Goal: Task Accomplishment & Management: Complete application form

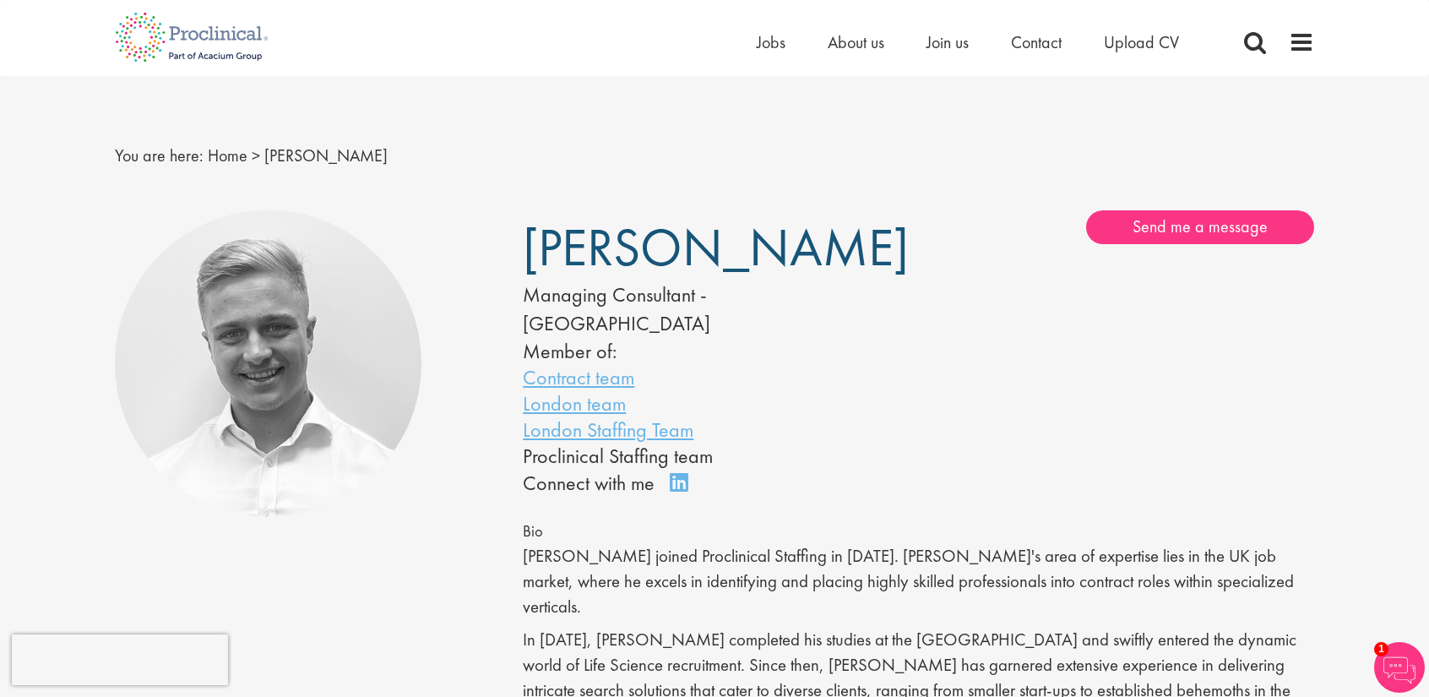
click at [859, 390] on li "London team" at bounding box center [695, 403] width 345 height 26
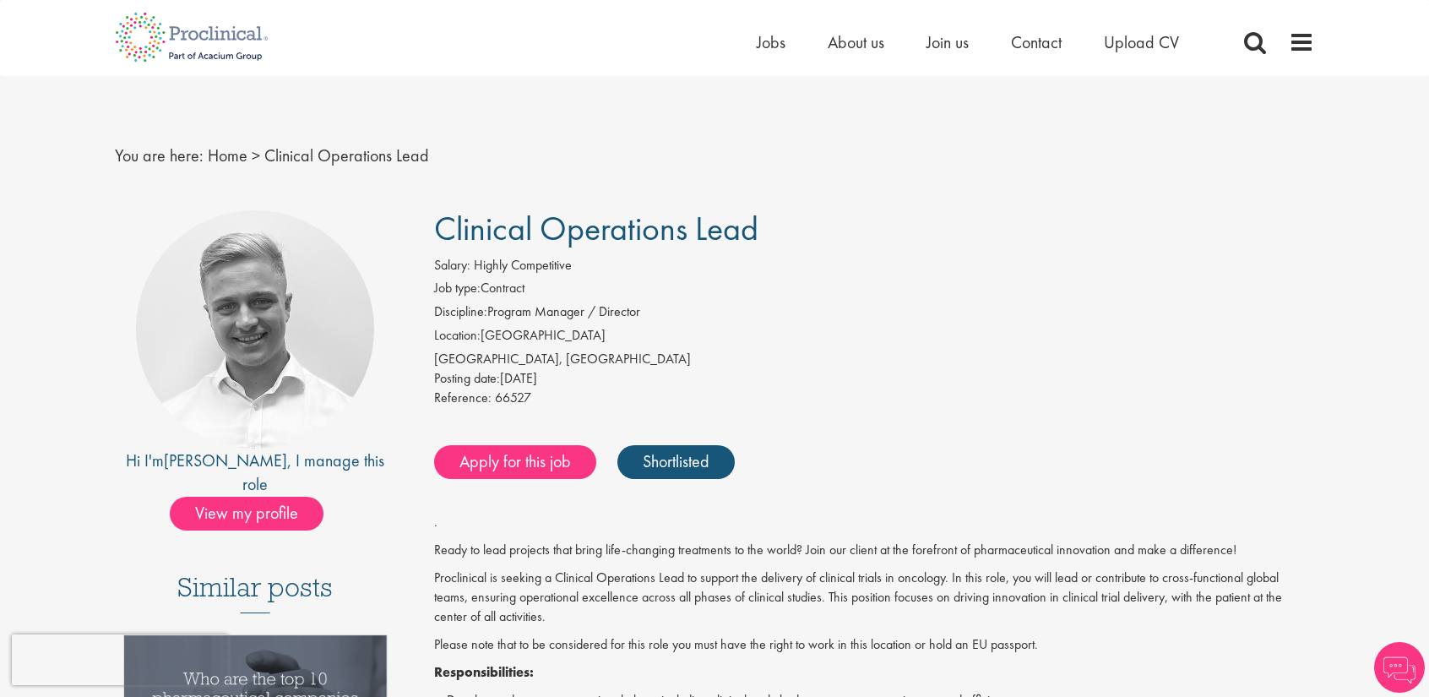
click at [855, 322] on li "Discipline: Program Manager / Director" at bounding box center [874, 314] width 881 height 24
click at [783, 238] on h1 "Clinical Operations Lead" at bounding box center [874, 228] width 881 height 37
click at [696, 275] on div "Salary: Highly Competitive" at bounding box center [874, 268] width 881 height 24
click at [722, 260] on div "Salary: Highly Competitive" at bounding box center [874, 268] width 881 height 24
click at [725, 256] on div "Salary: Highly Competitive" at bounding box center [874, 268] width 881 height 24
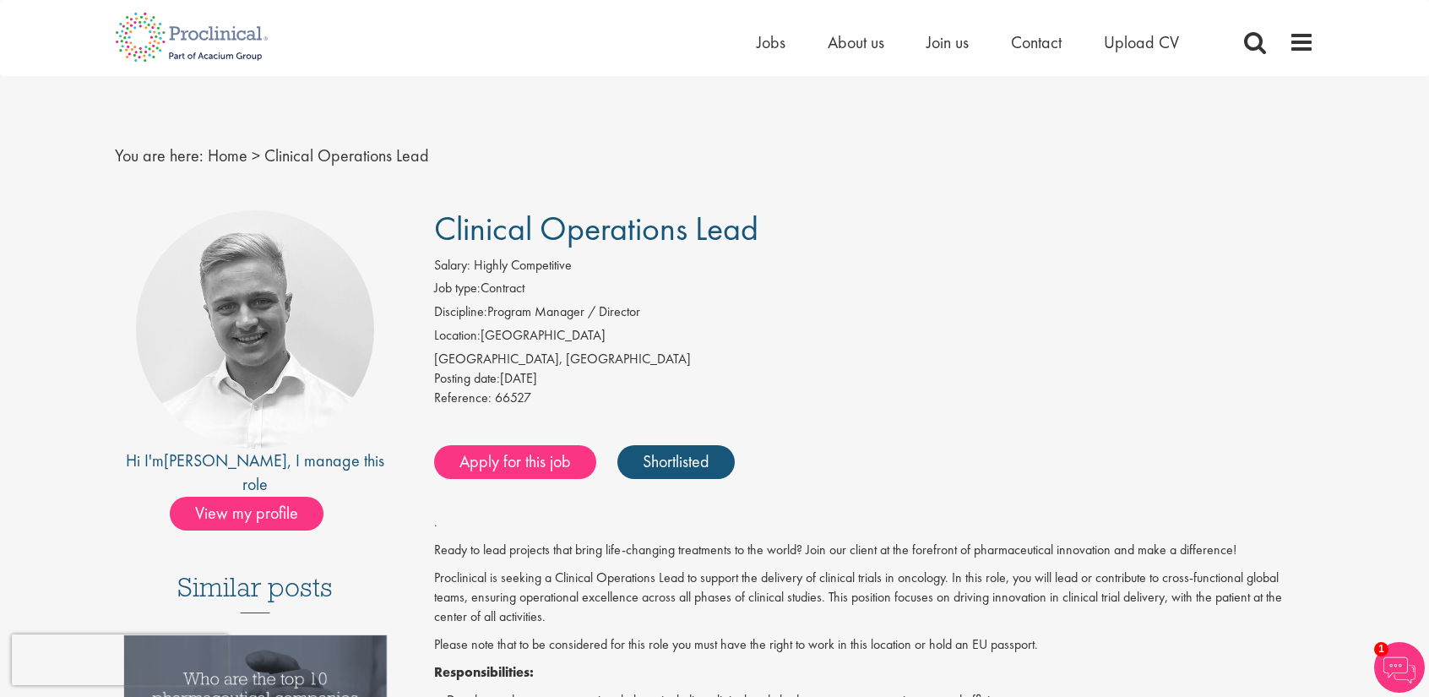
click at [720, 258] on div "Salary: Highly Competitive" at bounding box center [874, 268] width 881 height 24
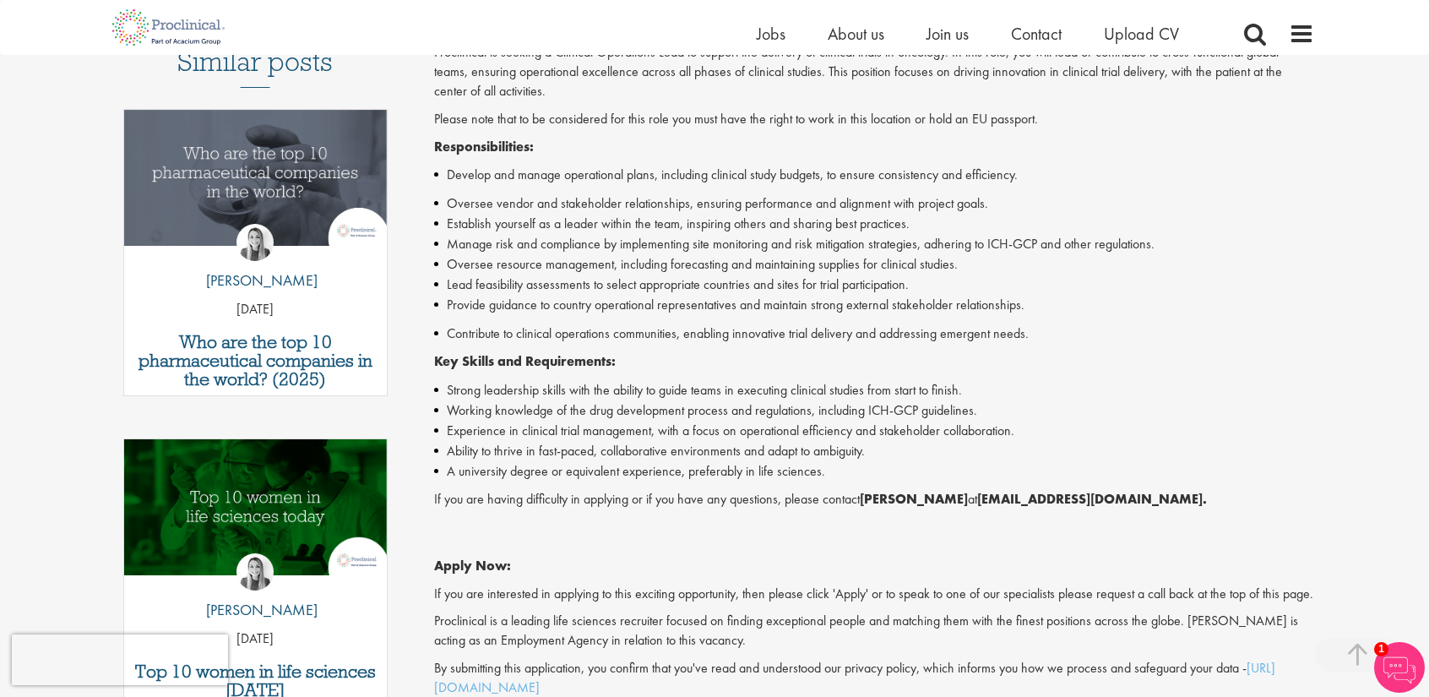
scroll to position [505, 0]
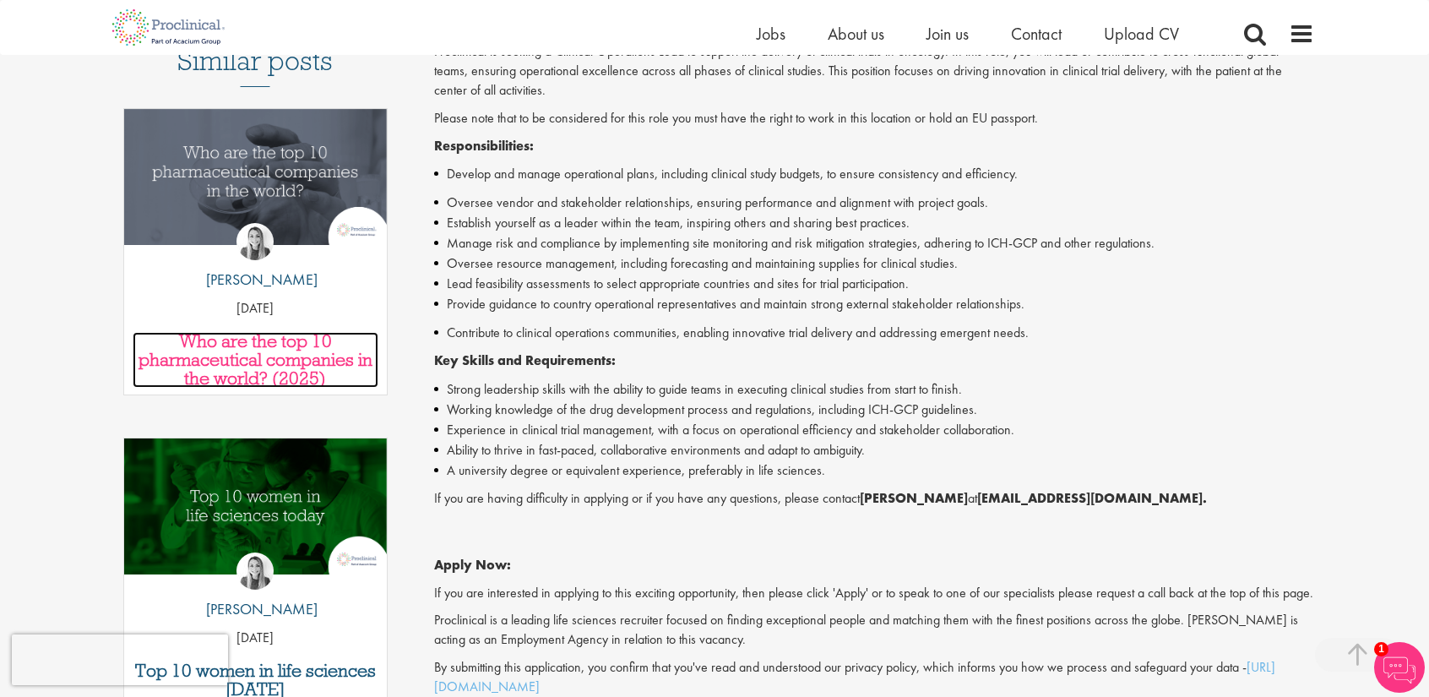
click at [263, 332] on h3 "Who are the top 10 pharmaceutical companies in the world? (2025)" at bounding box center [256, 360] width 246 height 56
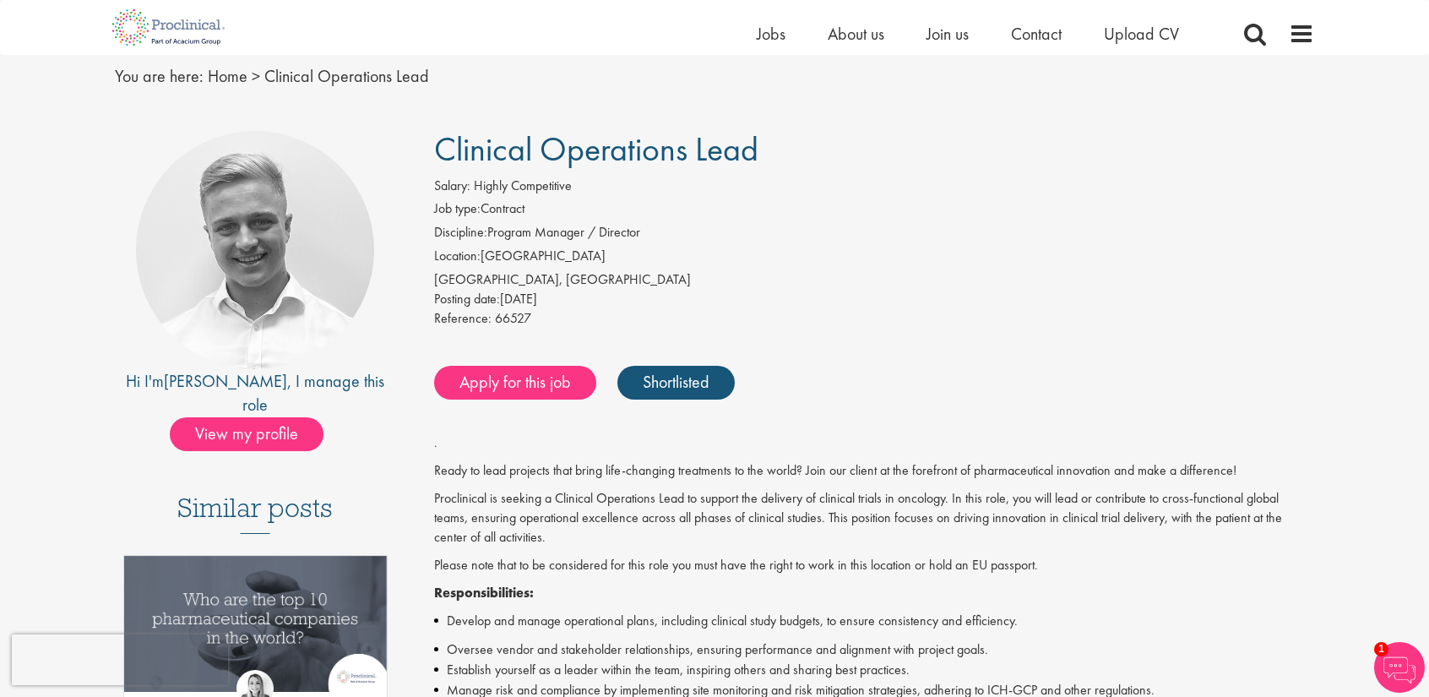
scroll to position [0, 0]
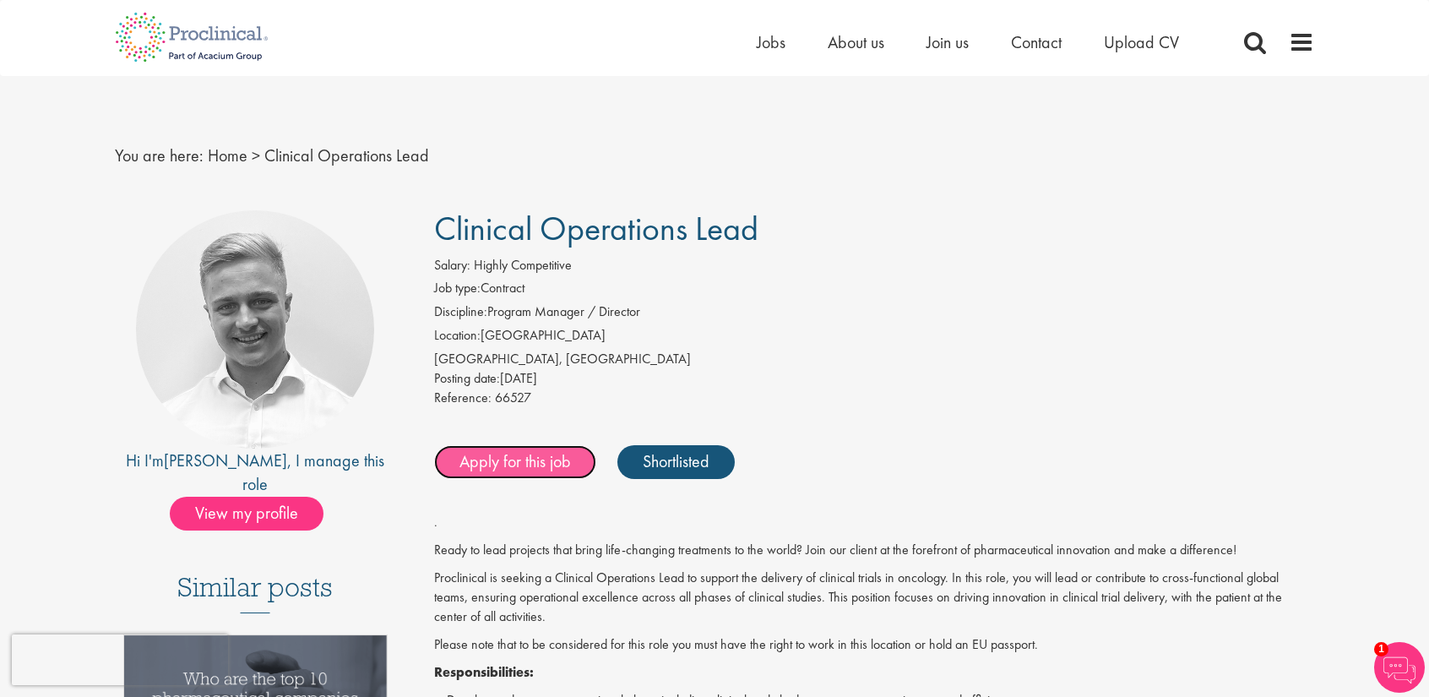
click at [555, 456] on link "Apply for this job" at bounding box center [515, 462] width 162 height 34
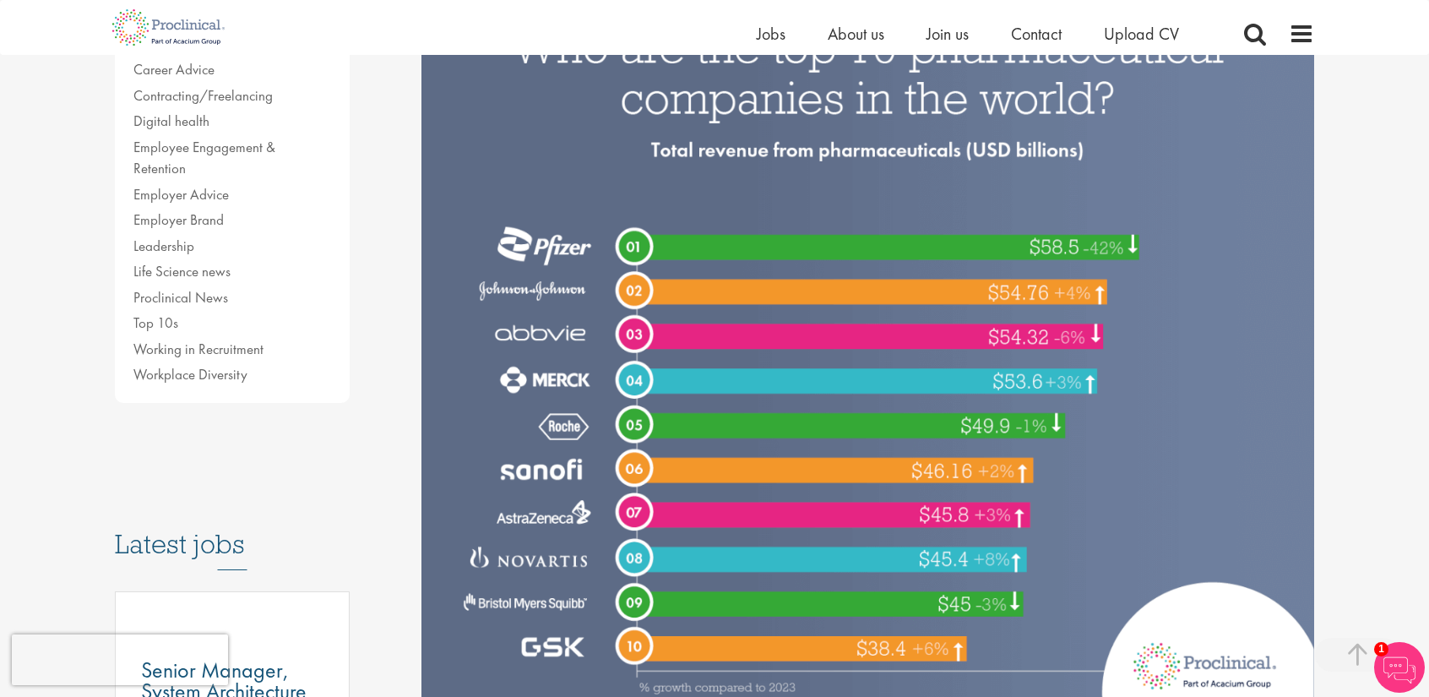
scroll to position [422, 0]
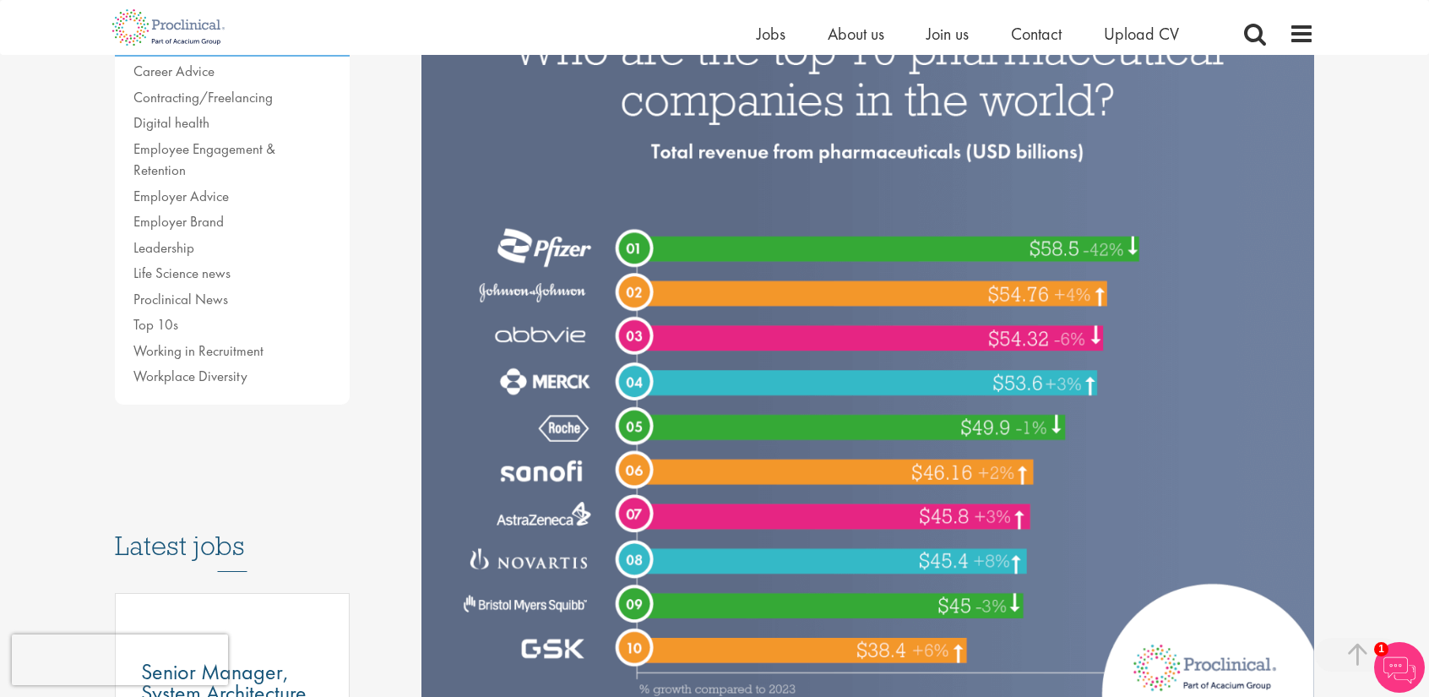
click at [643, 247] on img at bounding box center [868, 351] width 894 height 745
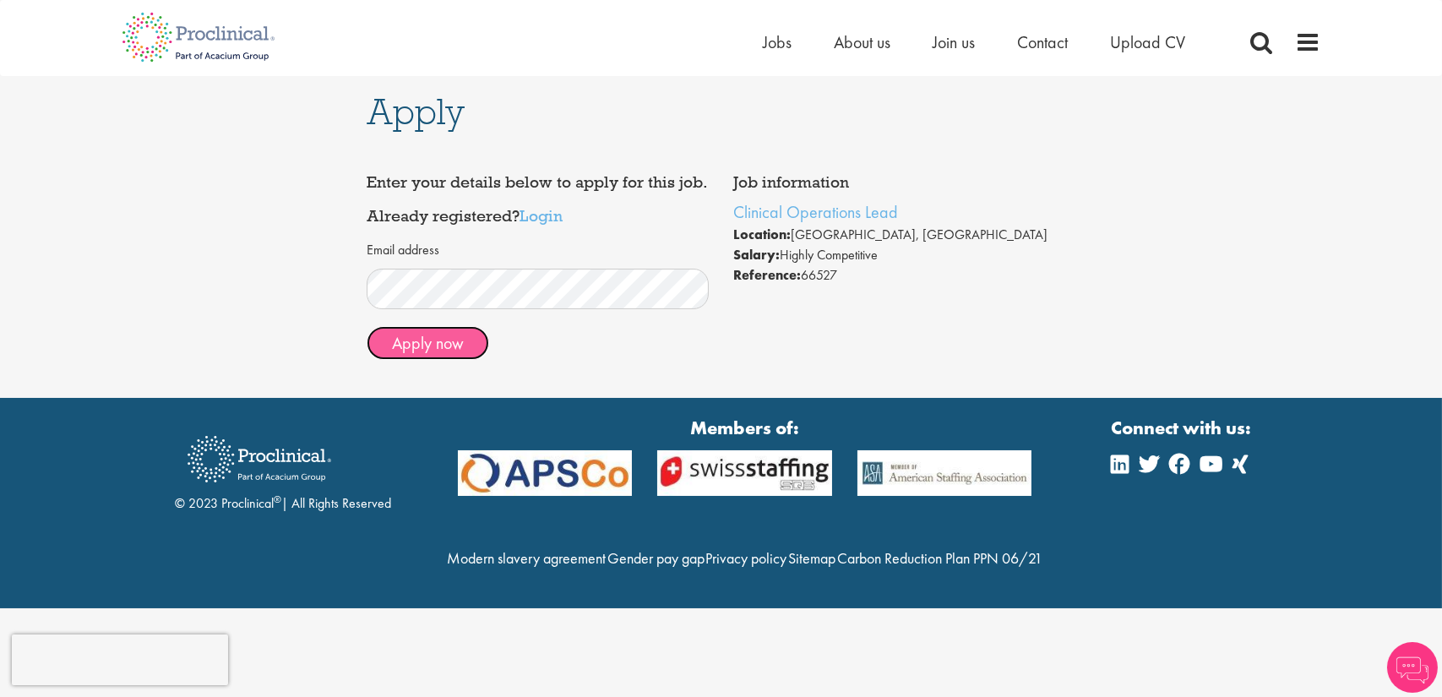
click at [463, 345] on button "Apply now" at bounding box center [428, 343] width 122 height 34
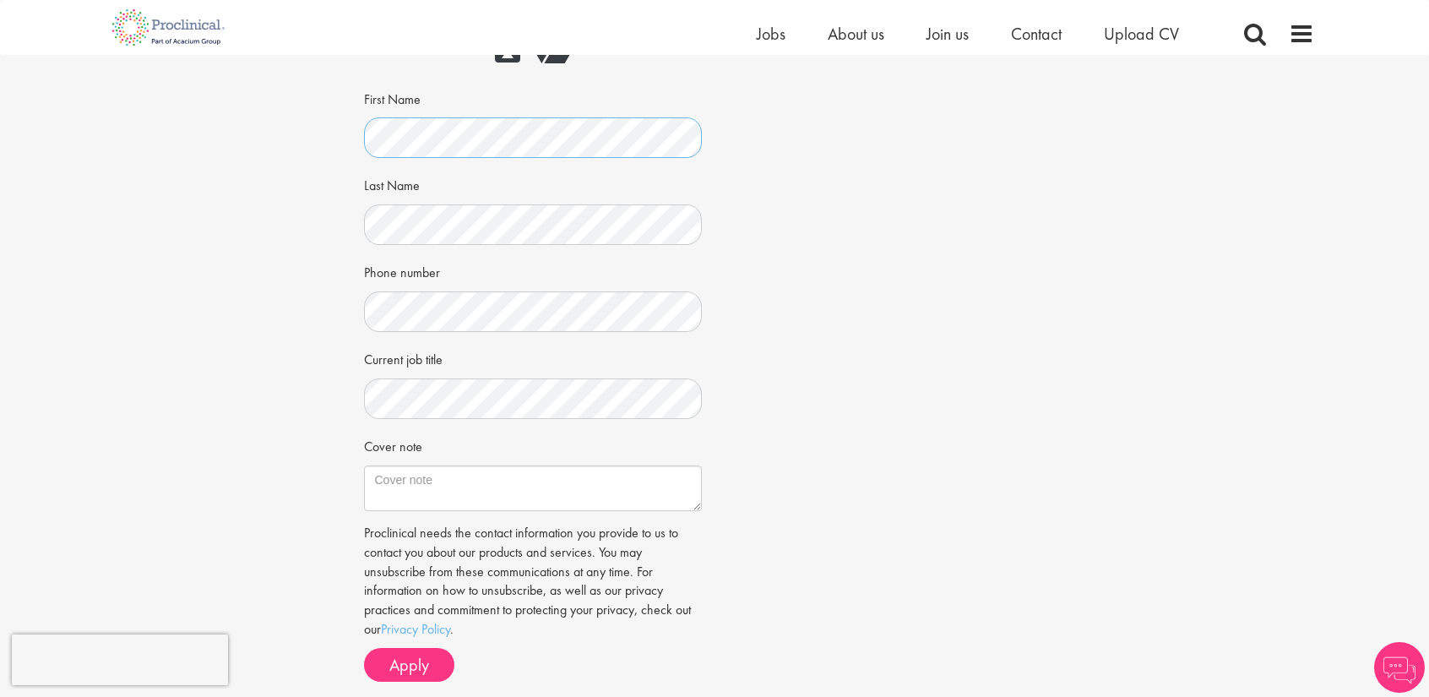
scroll to position [252, 0]
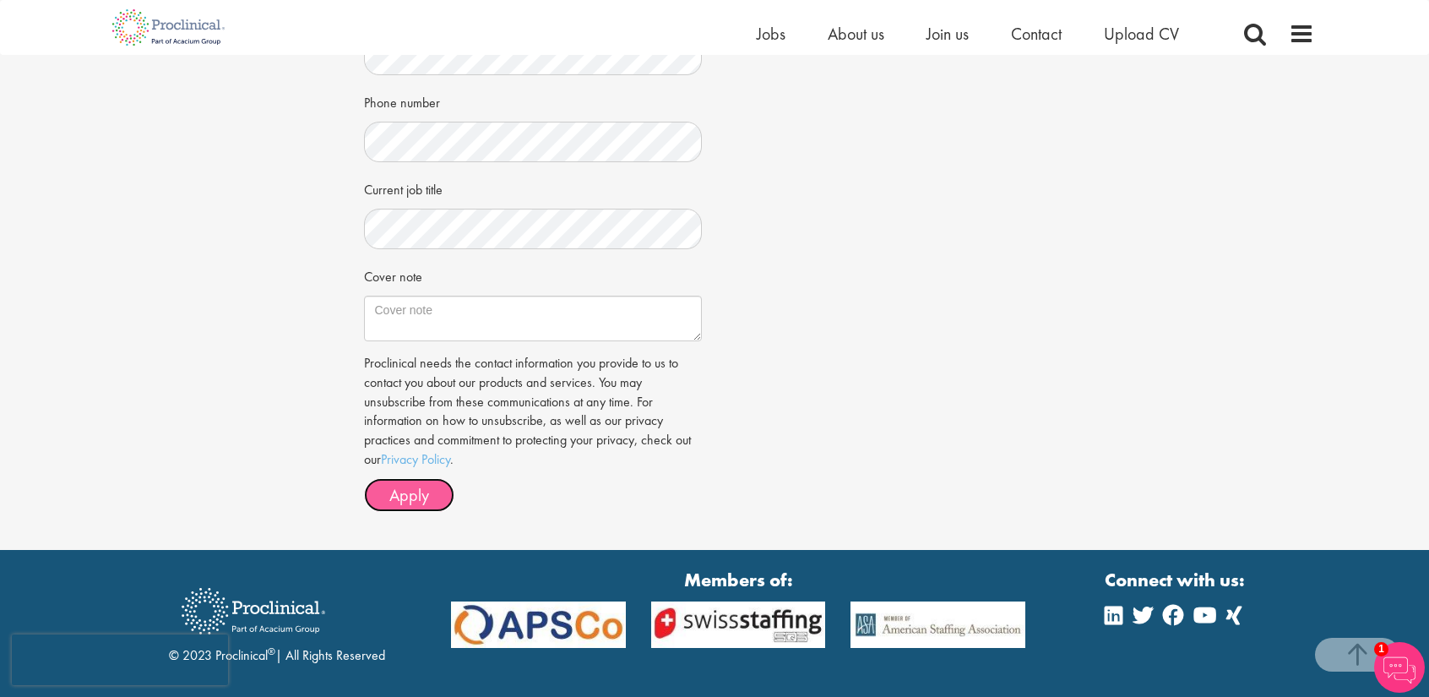
click at [427, 492] on span "Apply" at bounding box center [409, 495] width 40 height 22
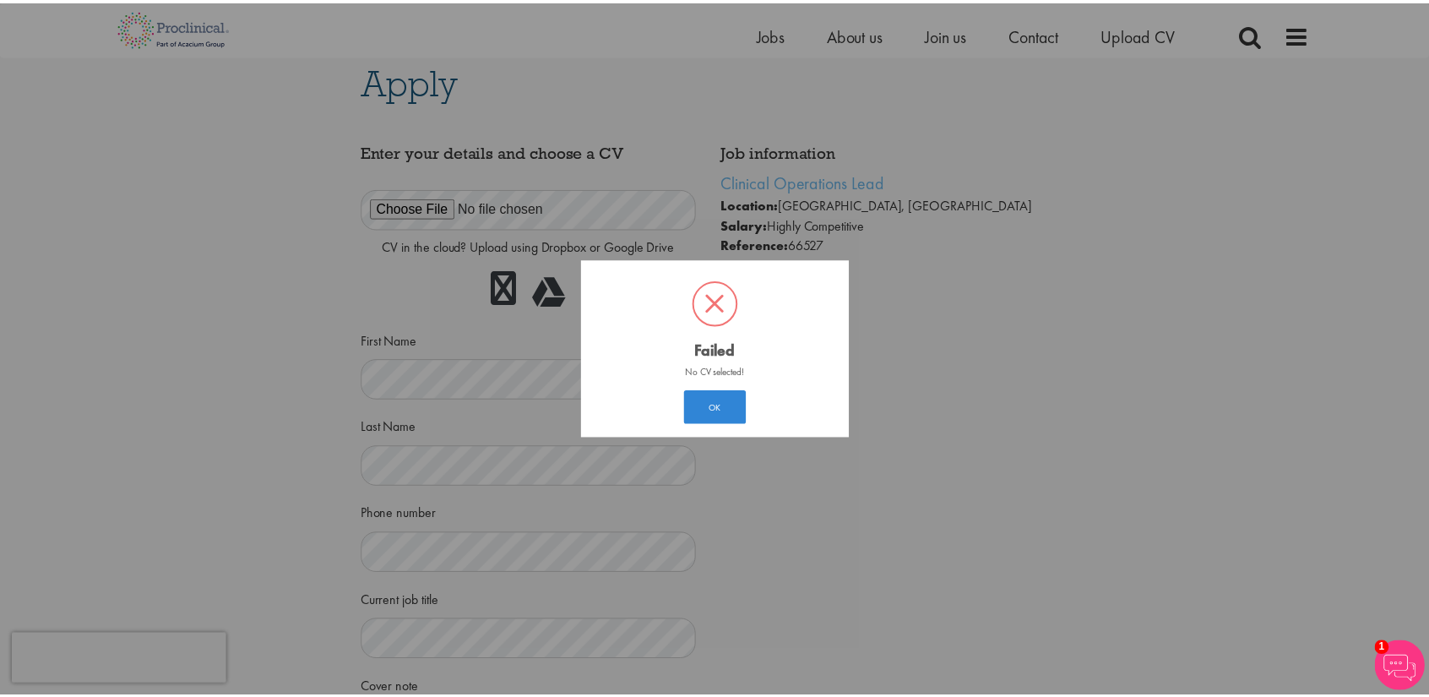
scroll to position [8, 0]
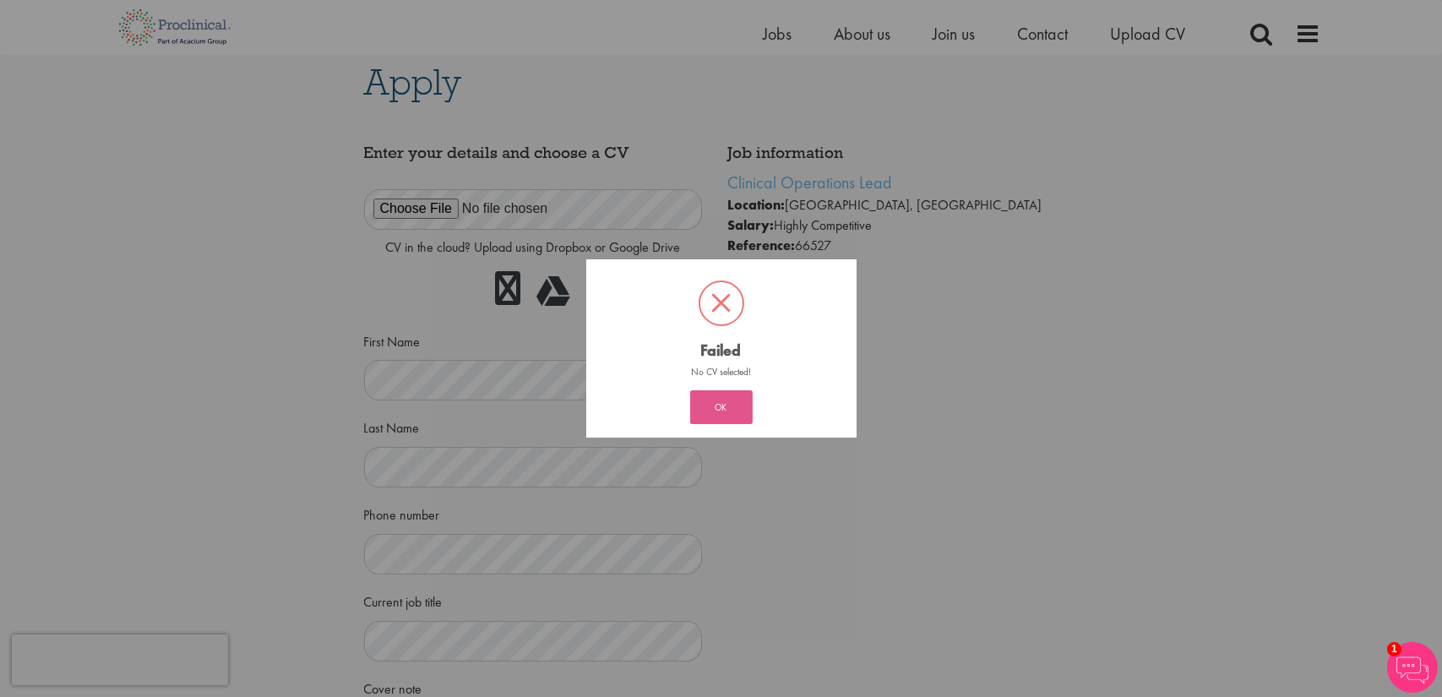
click at [723, 412] on button "OK" at bounding box center [721, 407] width 63 height 34
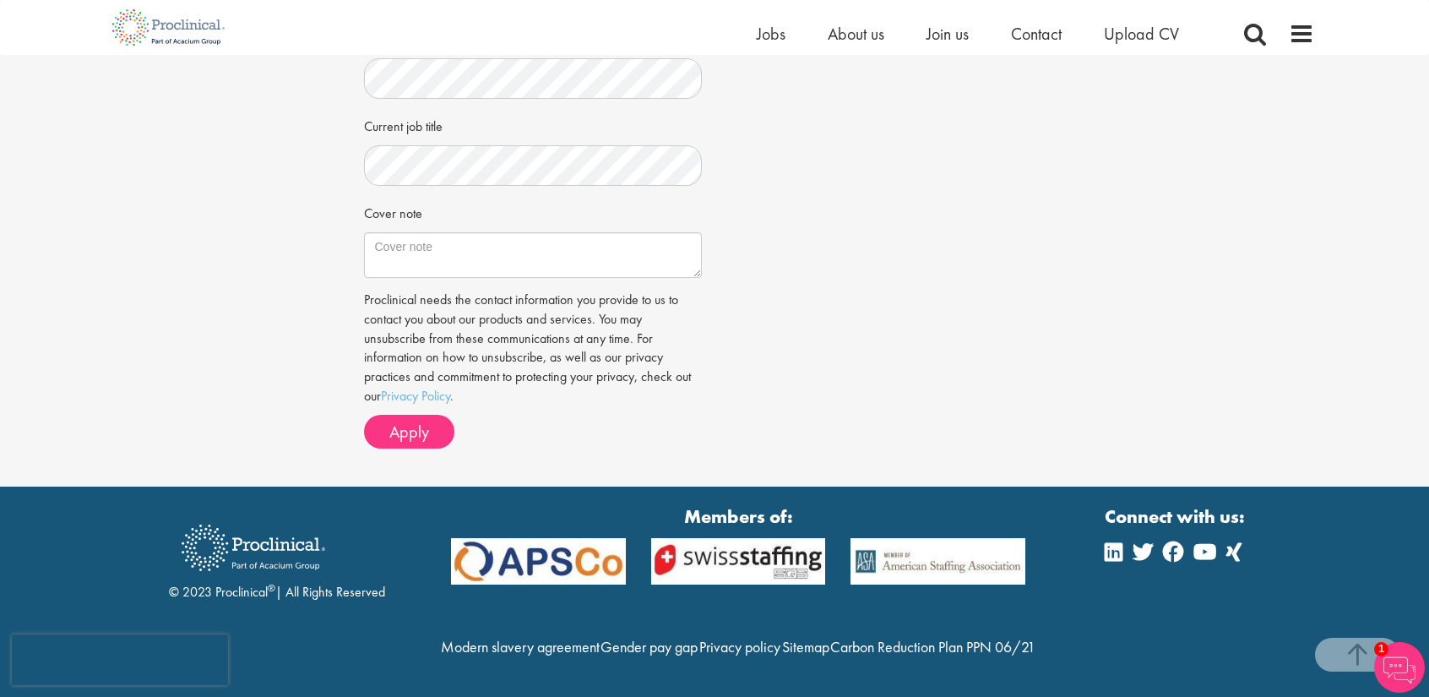
scroll to position [519, 0]
click at [420, 421] on span "Apply" at bounding box center [409, 432] width 40 height 22
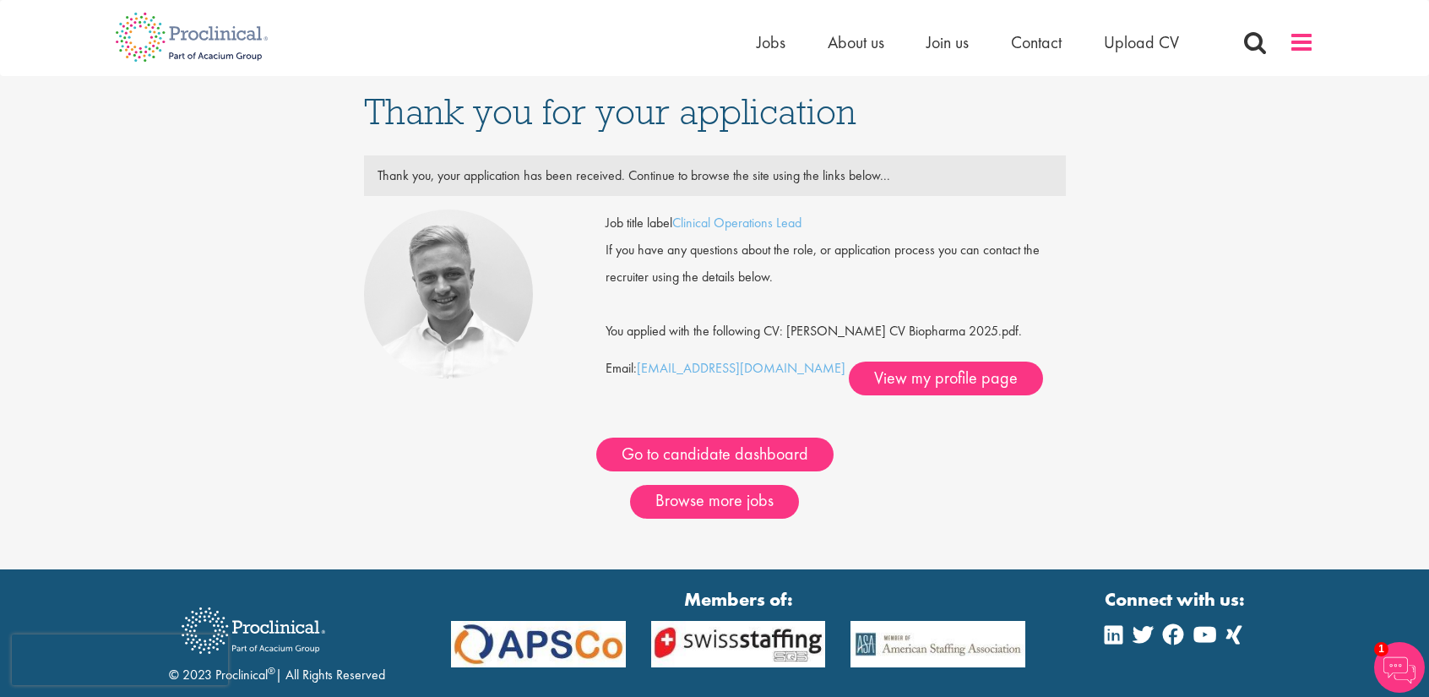
click at [1297, 38] on span at bounding box center [1301, 42] width 25 height 25
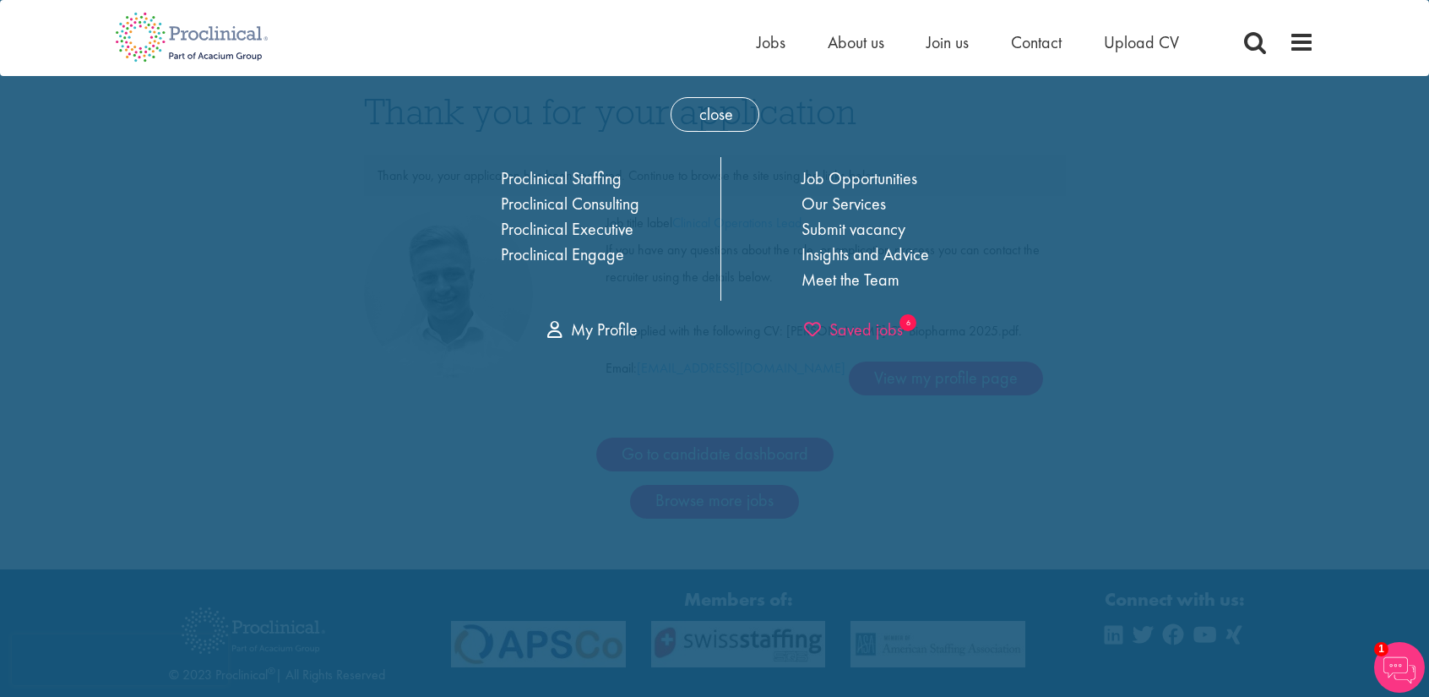
click at [861, 336] on span "Saved jobs" at bounding box center [853, 329] width 99 height 22
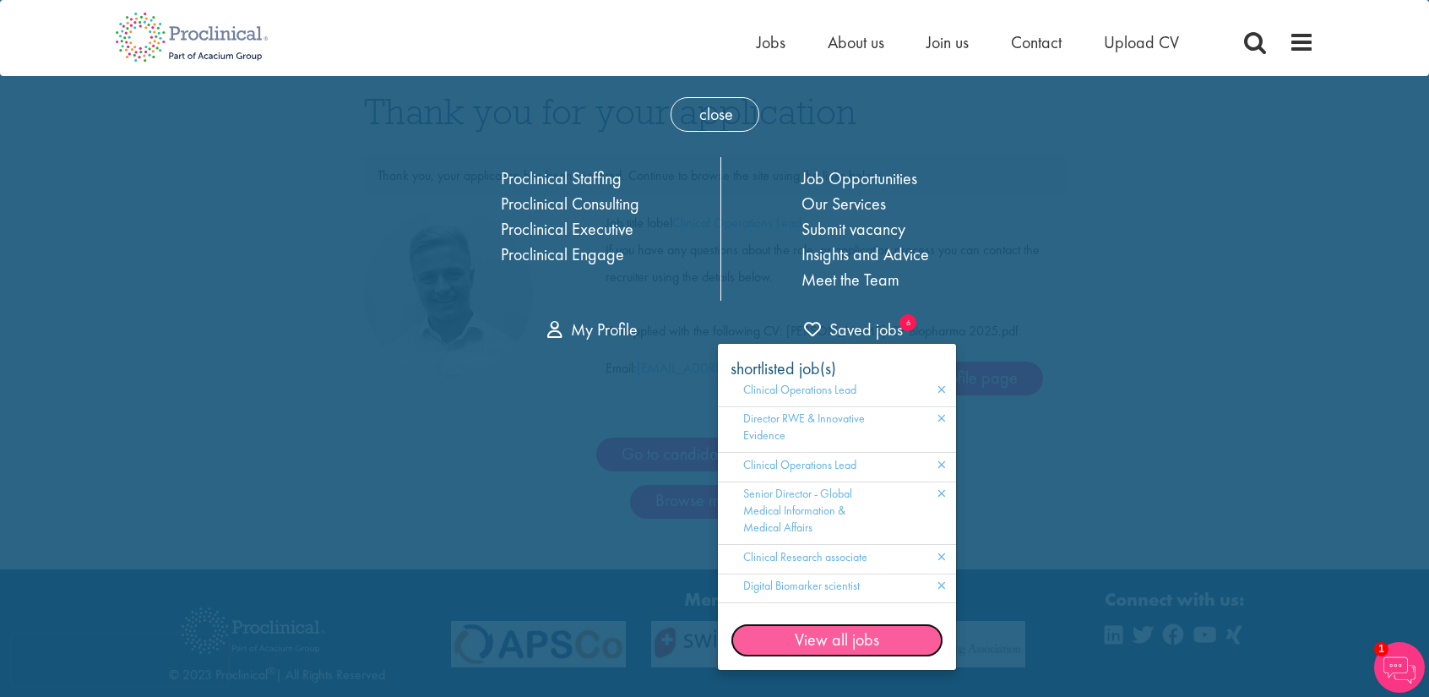
click at [834, 639] on link "View all jobs" at bounding box center [837, 640] width 213 height 34
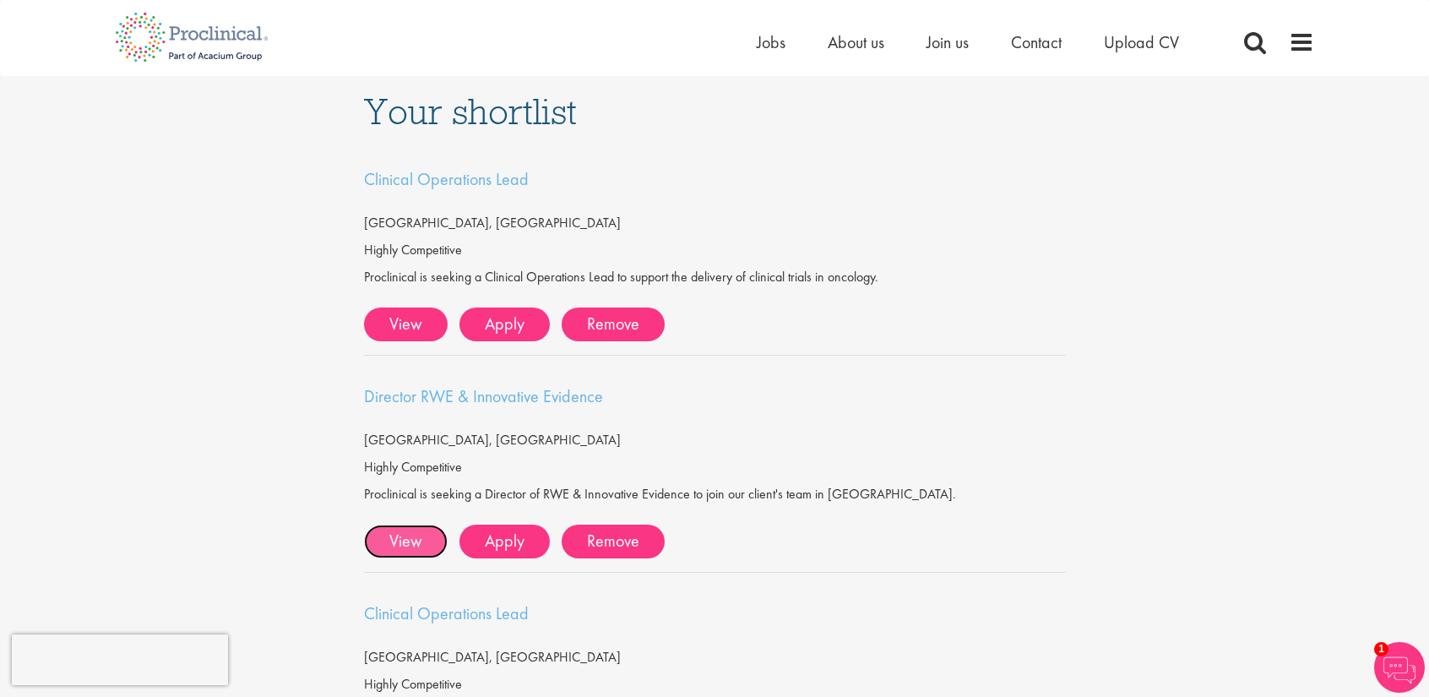
click at [434, 532] on link "View" at bounding box center [406, 542] width 84 height 34
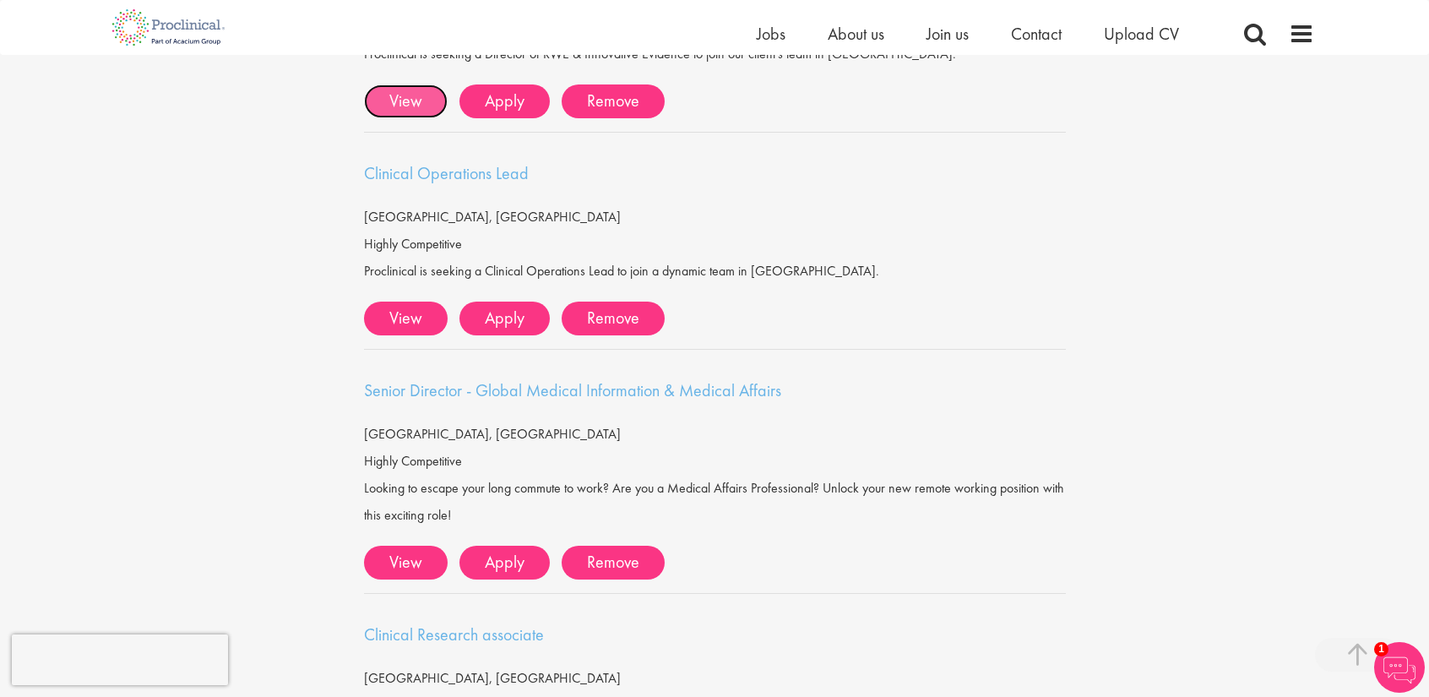
scroll to position [420, 0]
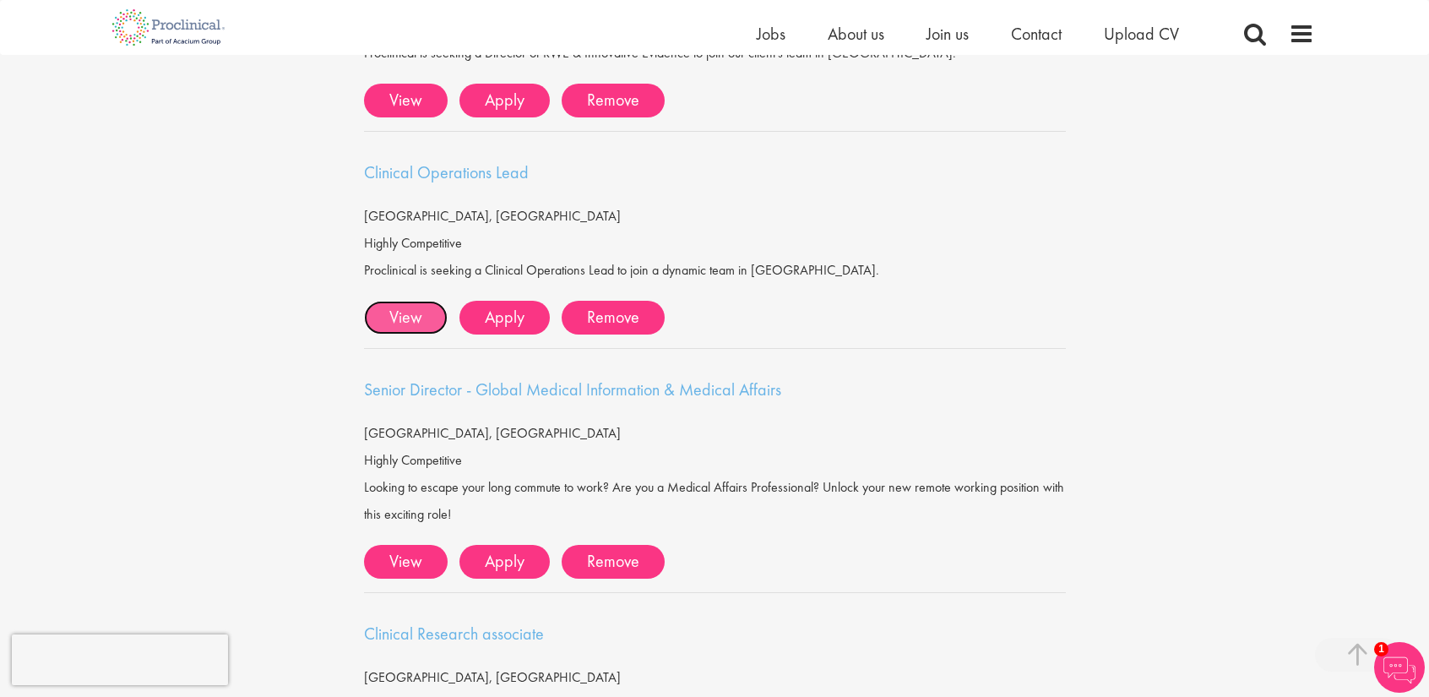
click at [406, 318] on link "View" at bounding box center [406, 318] width 84 height 34
click at [415, 552] on link "View" at bounding box center [406, 562] width 84 height 34
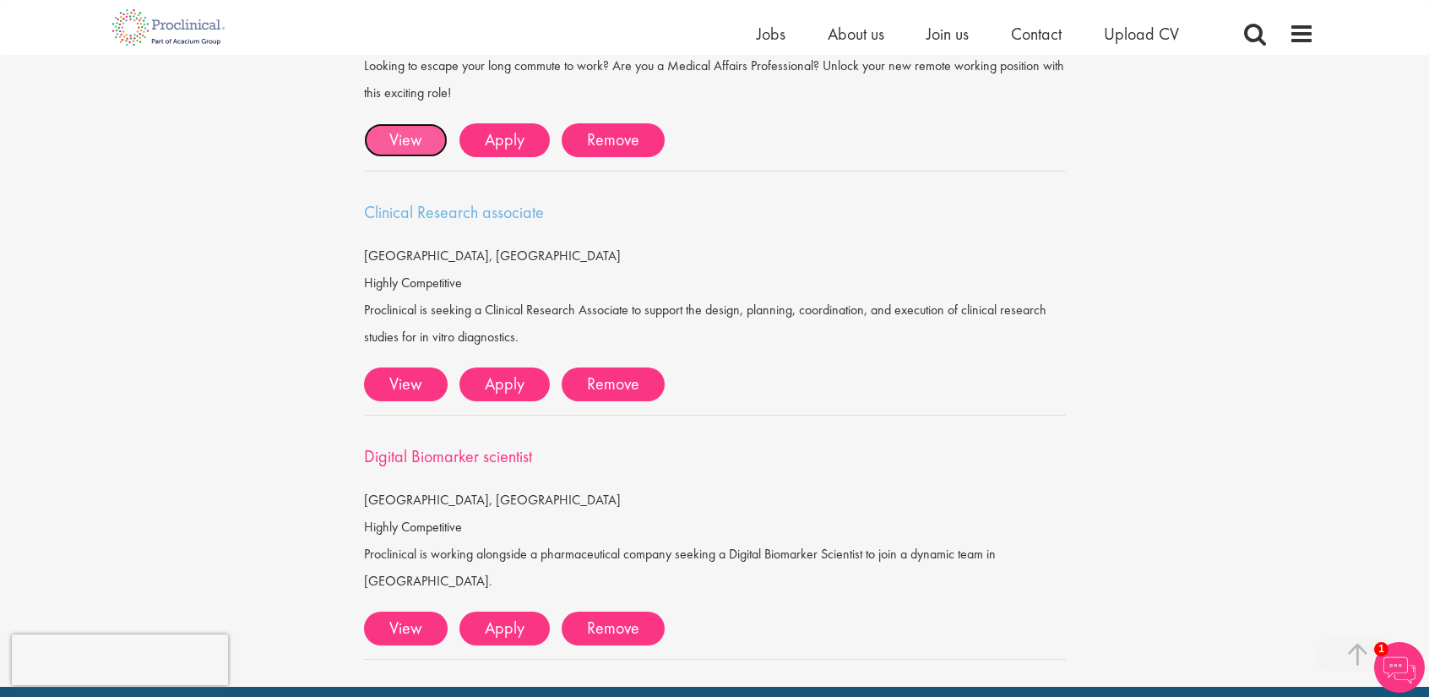
scroll to position [842, 0]
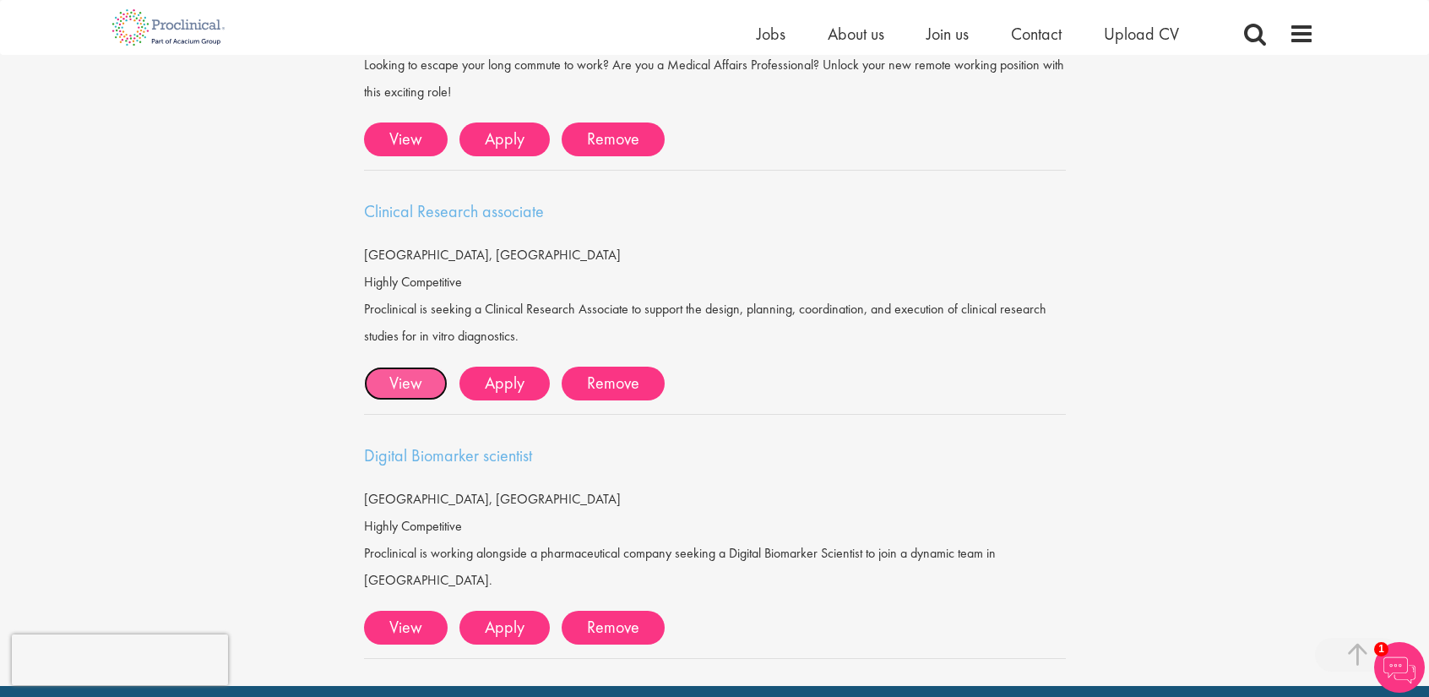
click at [400, 384] on link "View" at bounding box center [406, 384] width 84 height 34
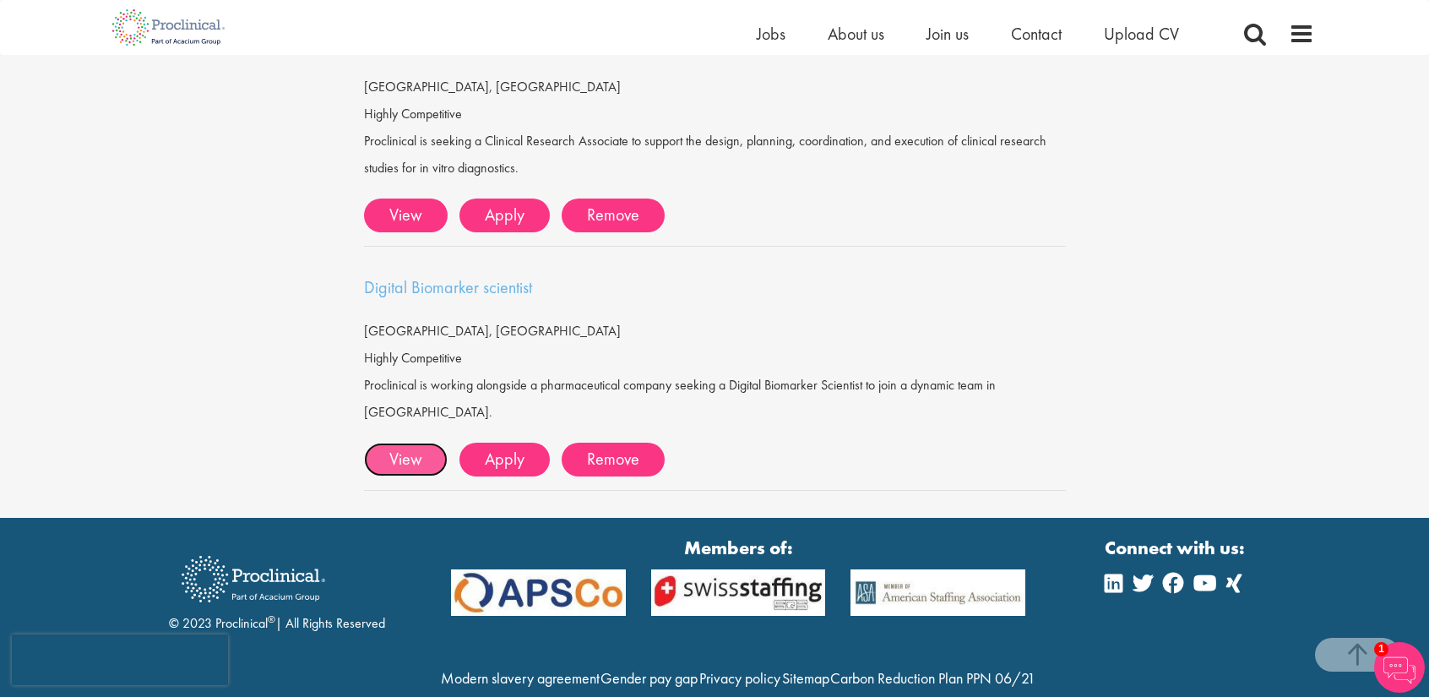
scroll to position [1010, 0]
click at [410, 443] on link "View" at bounding box center [406, 460] width 84 height 34
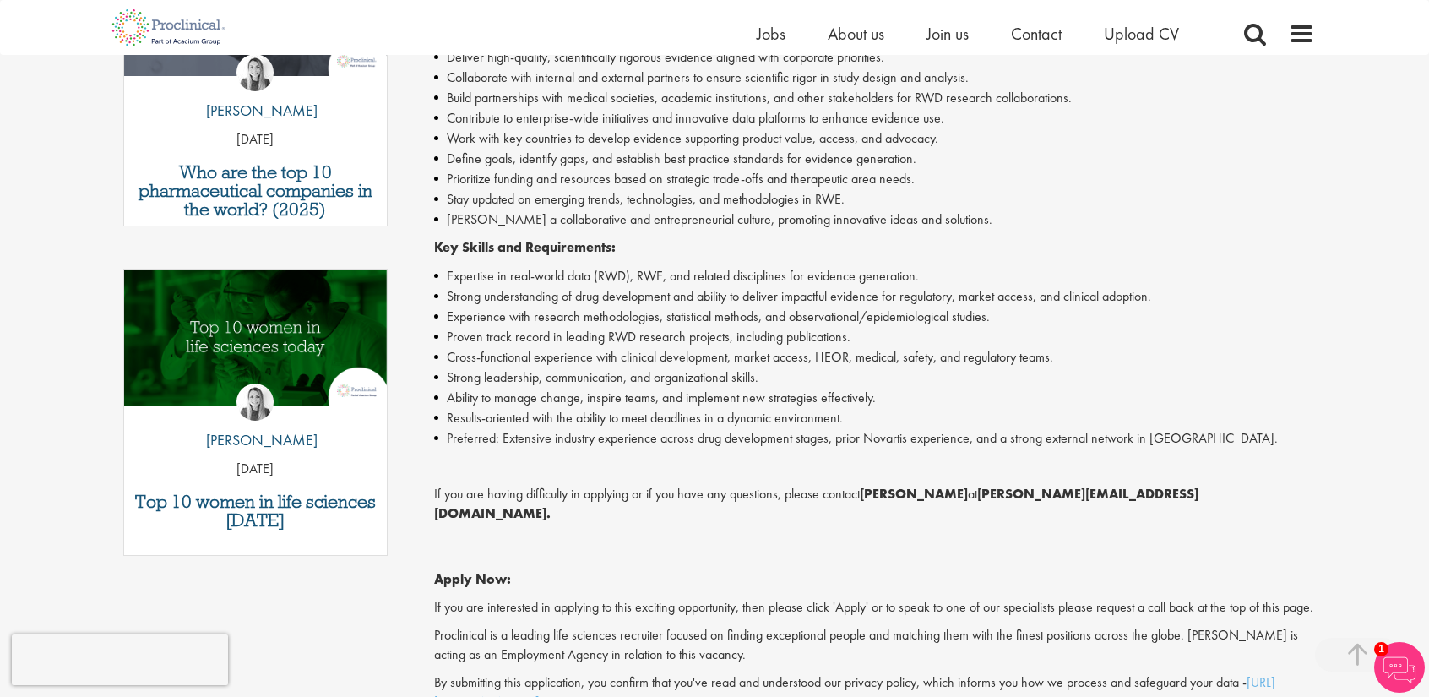
scroll to position [675, 0]
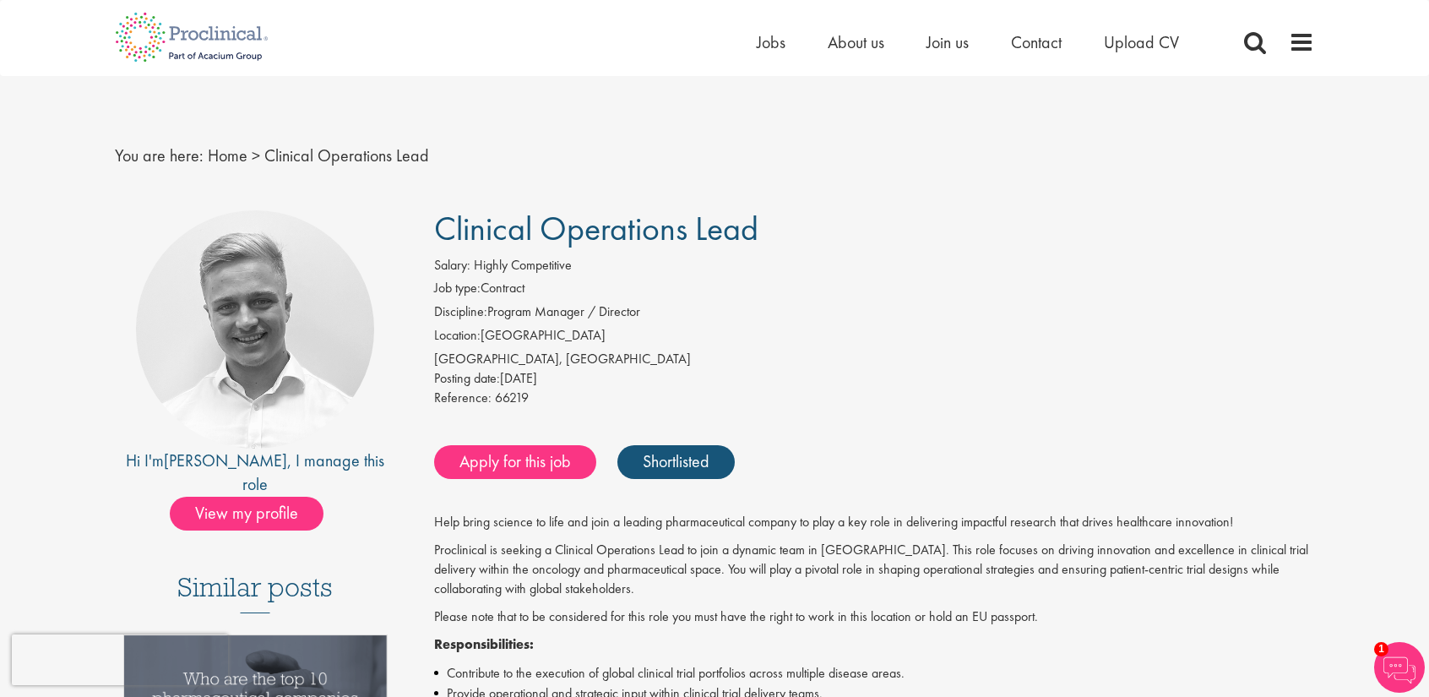
click at [780, 285] on li "Job type: Contract" at bounding box center [874, 291] width 881 height 24
click at [748, 338] on li "Location: [GEOGRAPHIC_DATA]" at bounding box center [874, 338] width 881 height 24
click at [476, 468] on link "Apply for this job" at bounding box center [515, 462] width 162 height 34
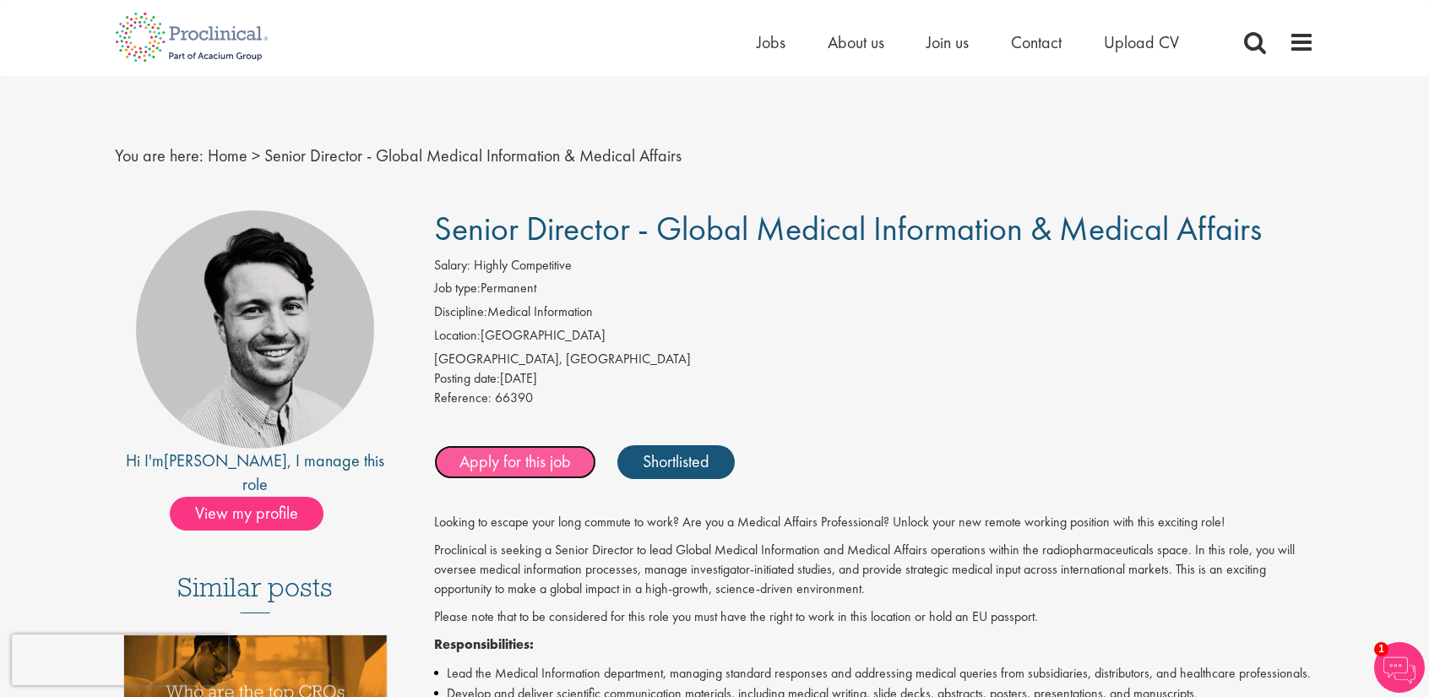
click at [541, 460] on link "Apply for this job" at bounding box center [515, 462] width 162 height 34
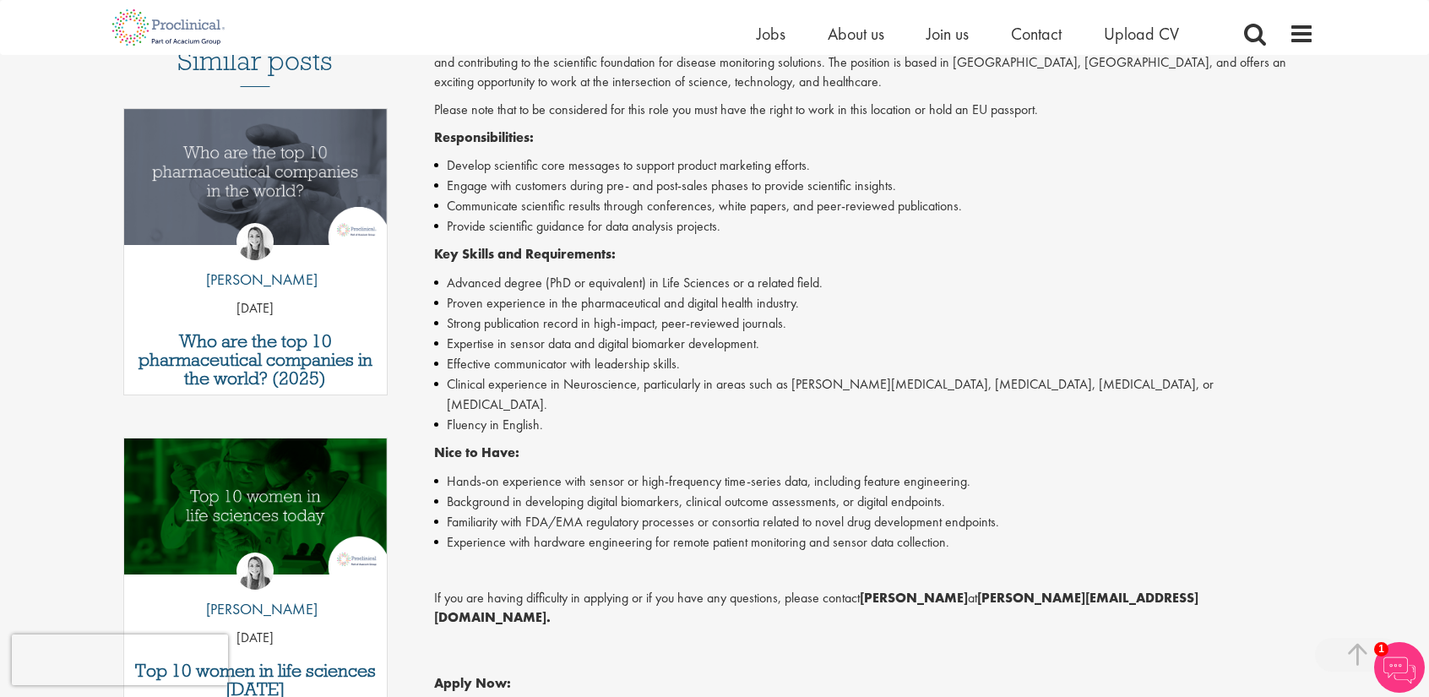
scroll to position [506, 0]
click at [817, 335] on li "Expertise in sensor data and digital biomarker development." at bounding box center [874, 343] width 881 height 20
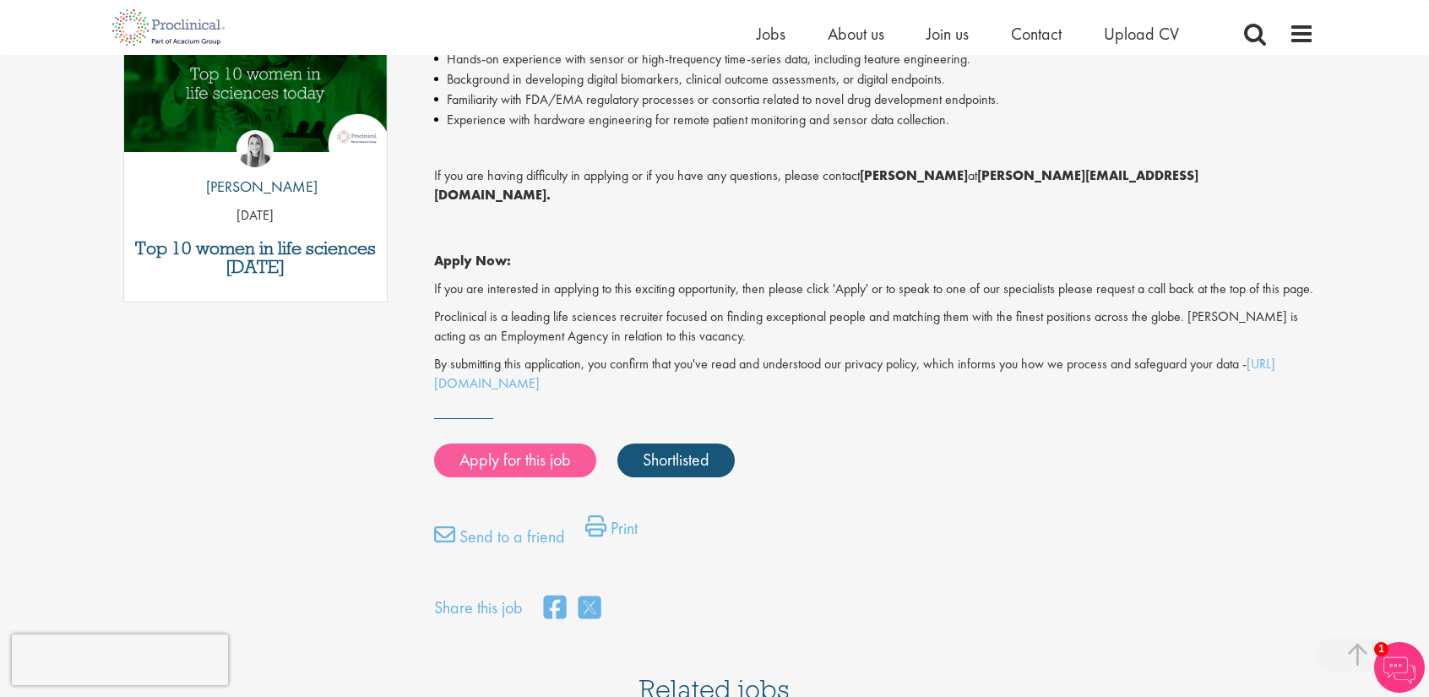
scroll to position [928, 0]
click at [518, 443] on link "Apply for this job" at bounding box center [515, 460] width 162 height 34
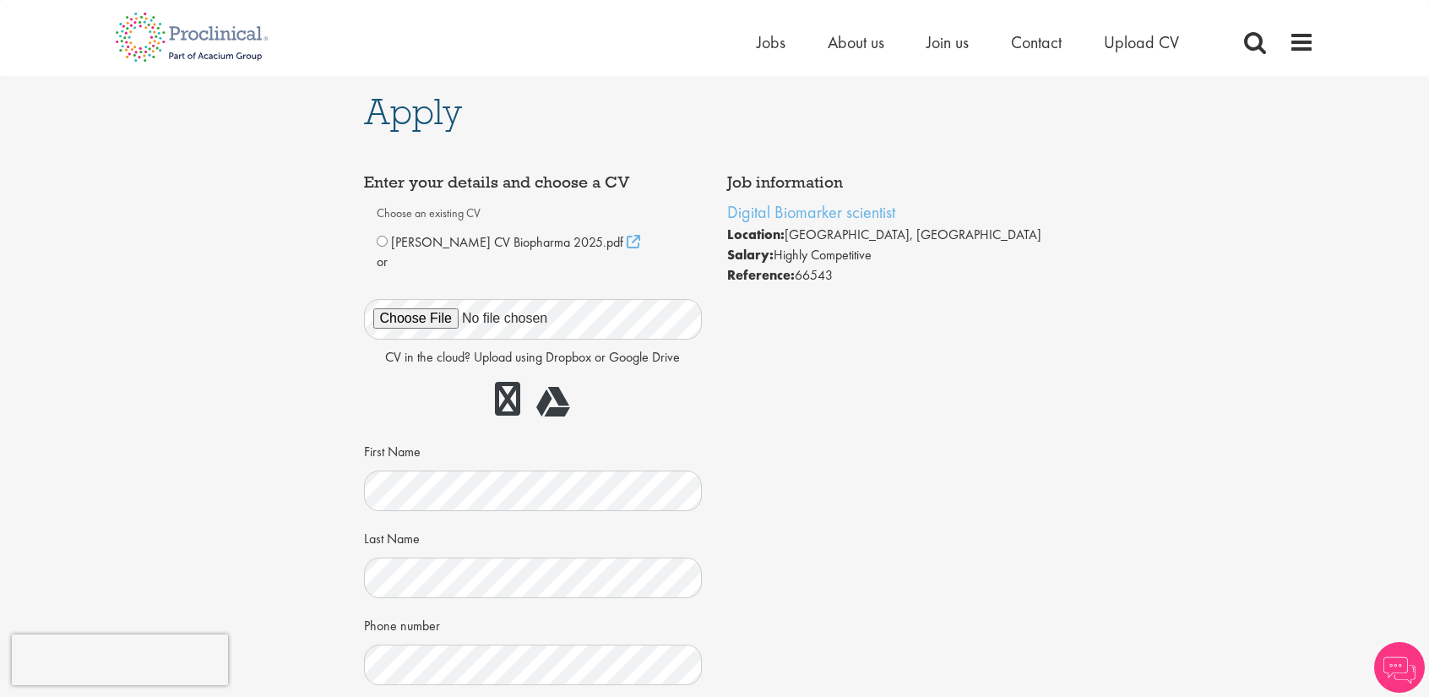
click at [394, 242] on span "[PERSON_NAME] CV Biopharma 2025.pdf" at bounding box center [507, 242] width 232 height 18
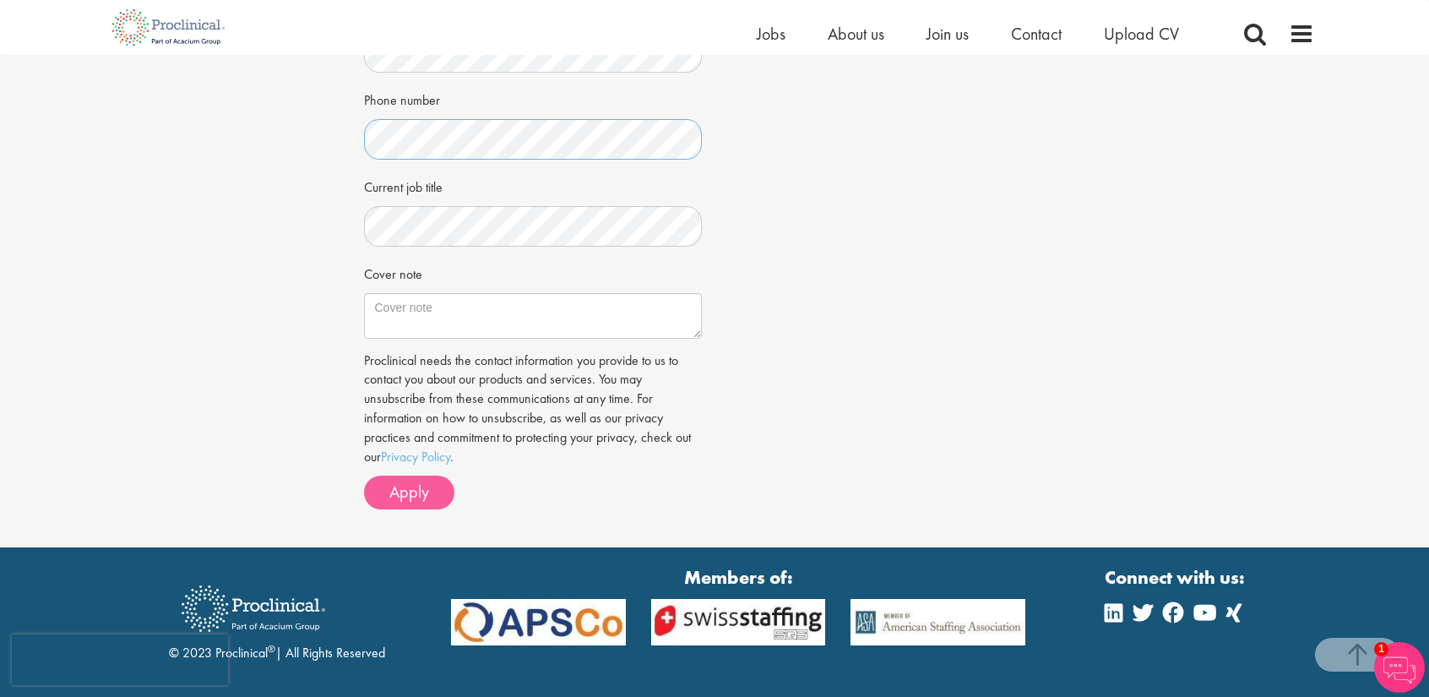
scroll to position [506, 0]
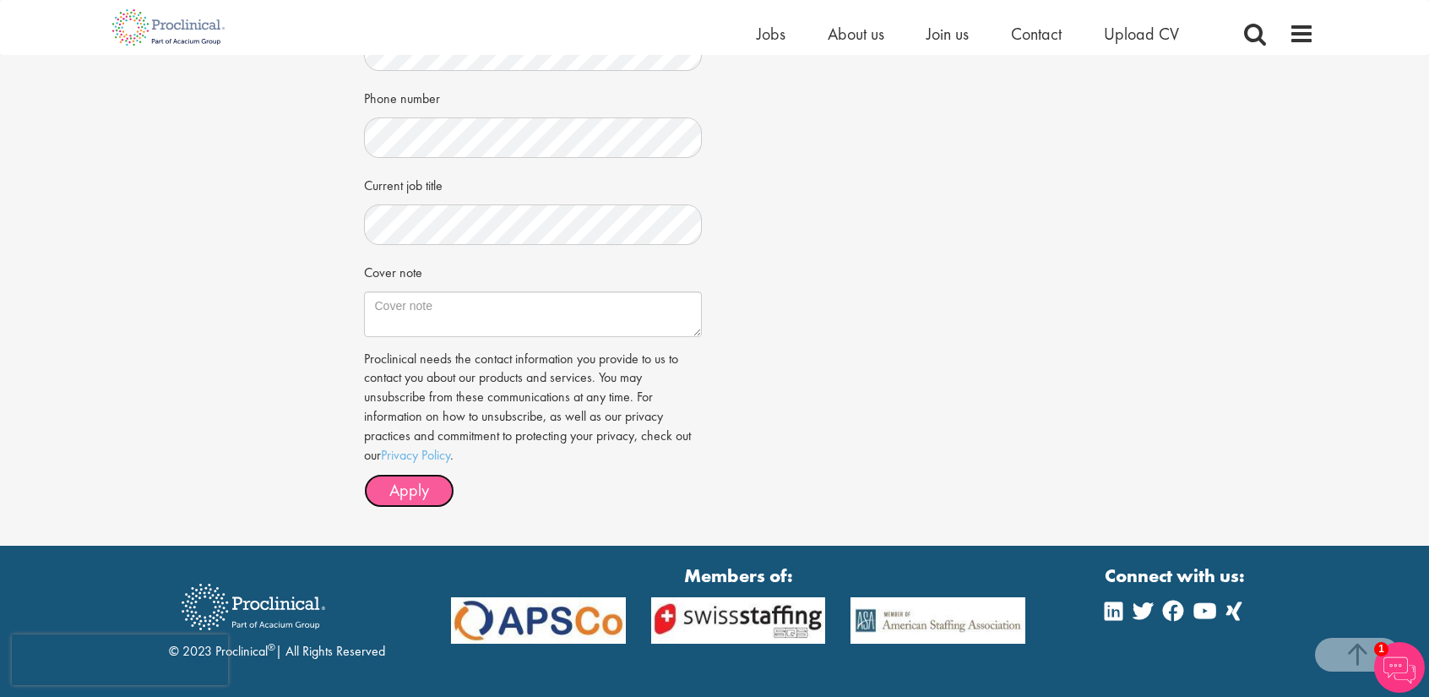
click at [410, 502] on button "Apply" at bounding box center [409, 491] width 90 height 34
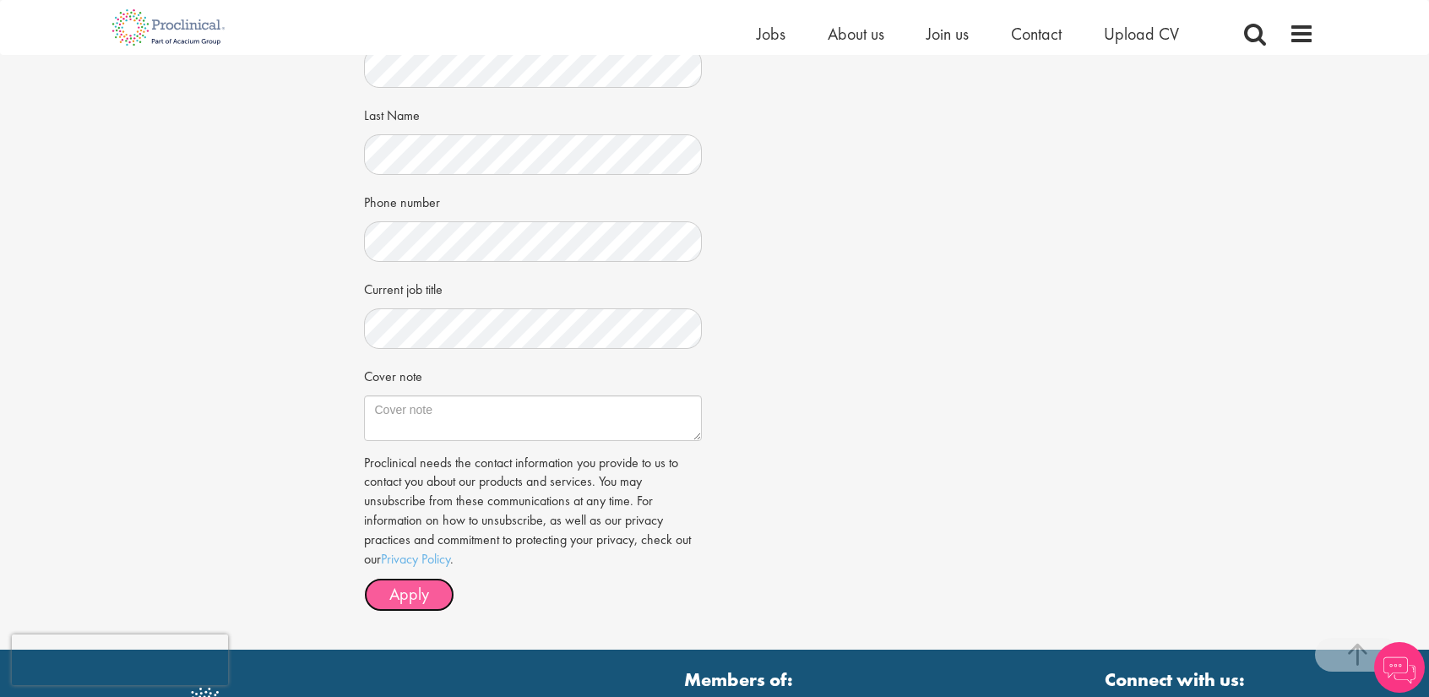
scroll to position [402, 0]
click at [409, 601] on span "Apply" at bounding box center [409, 594] width 40 height 22
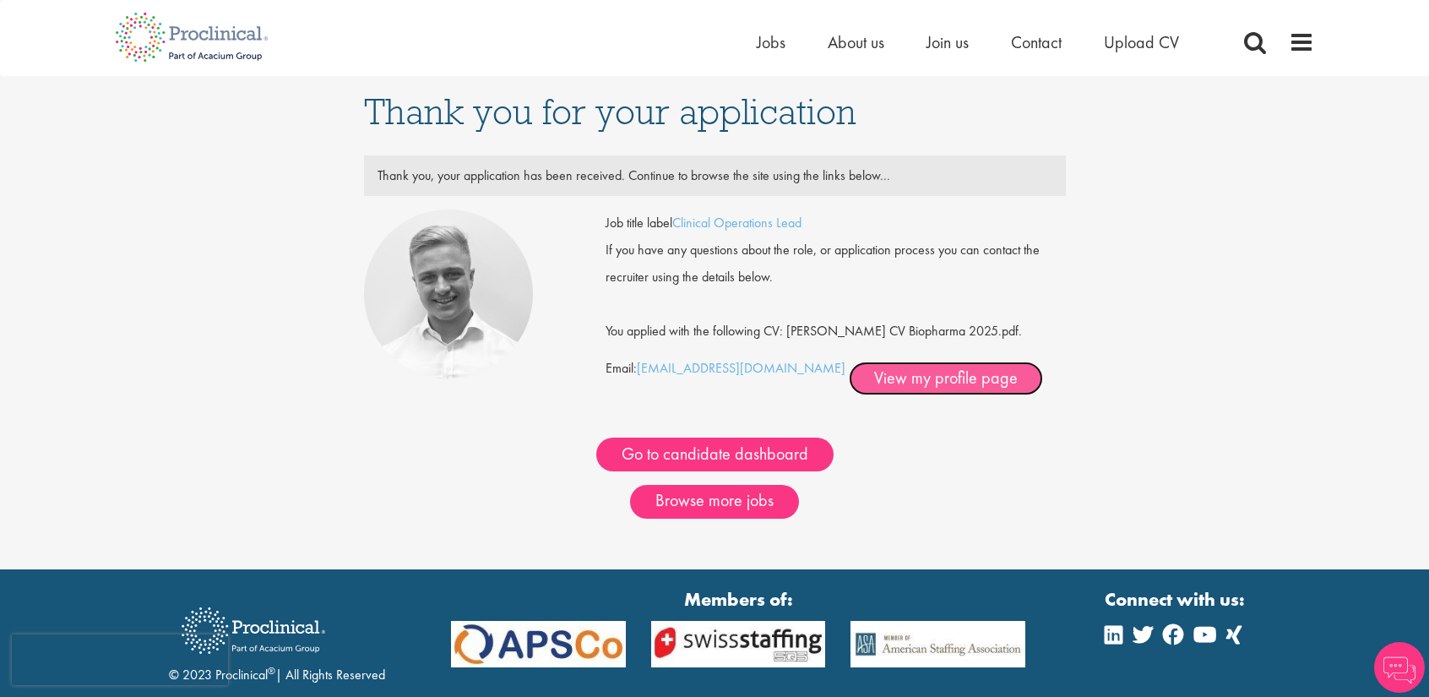
click at [862, 369] on link "View my profile page" at bounding box center [946, 378] width 194 height 34
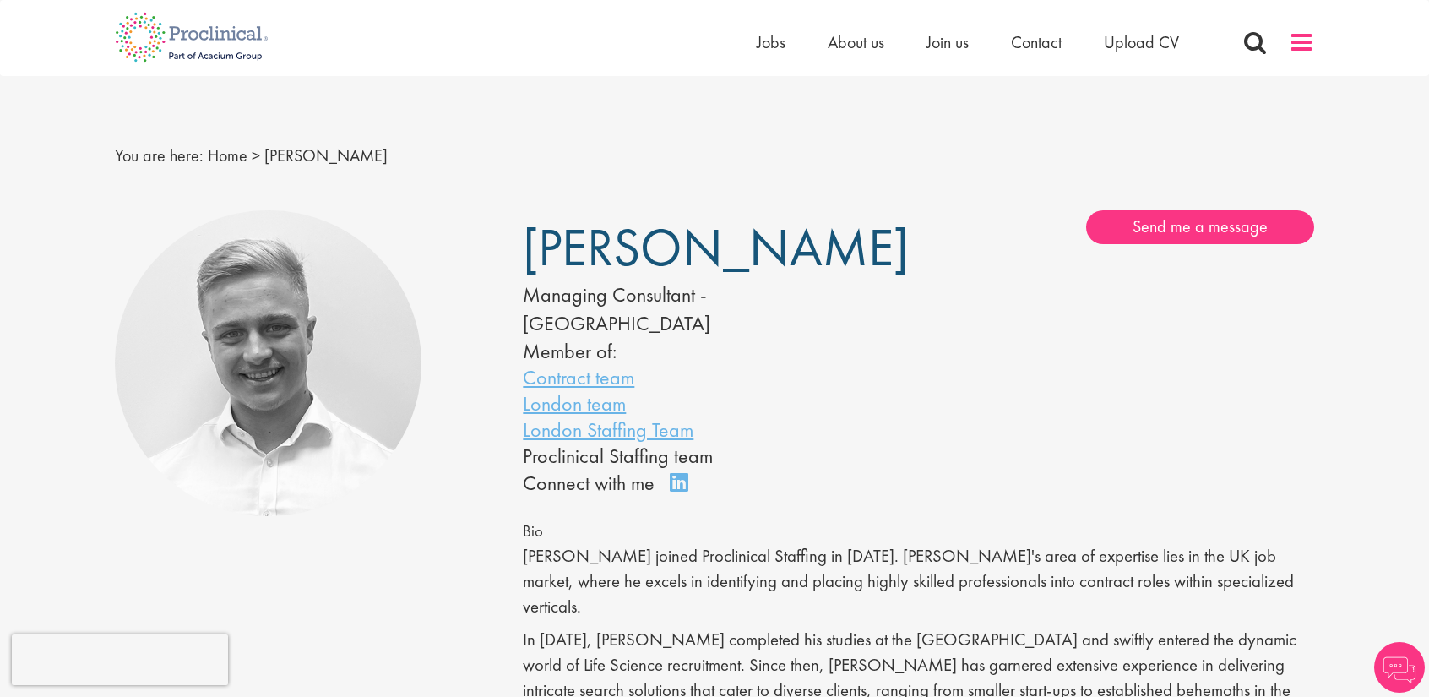
click at [1303, 52] on span at bounding box center [1301, 42] width 25 height 25
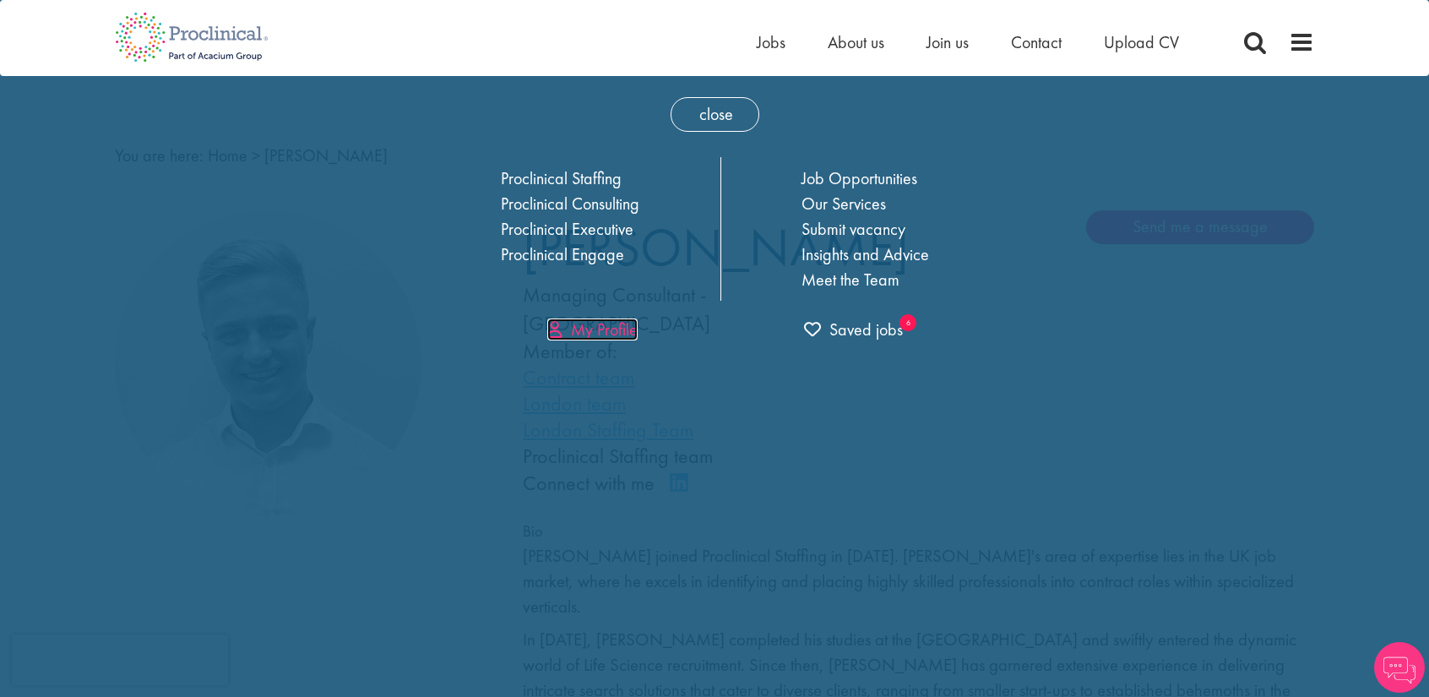
click at [597, 328] on link "My Profile" at bounding box center [592, 329] width 90 height 22
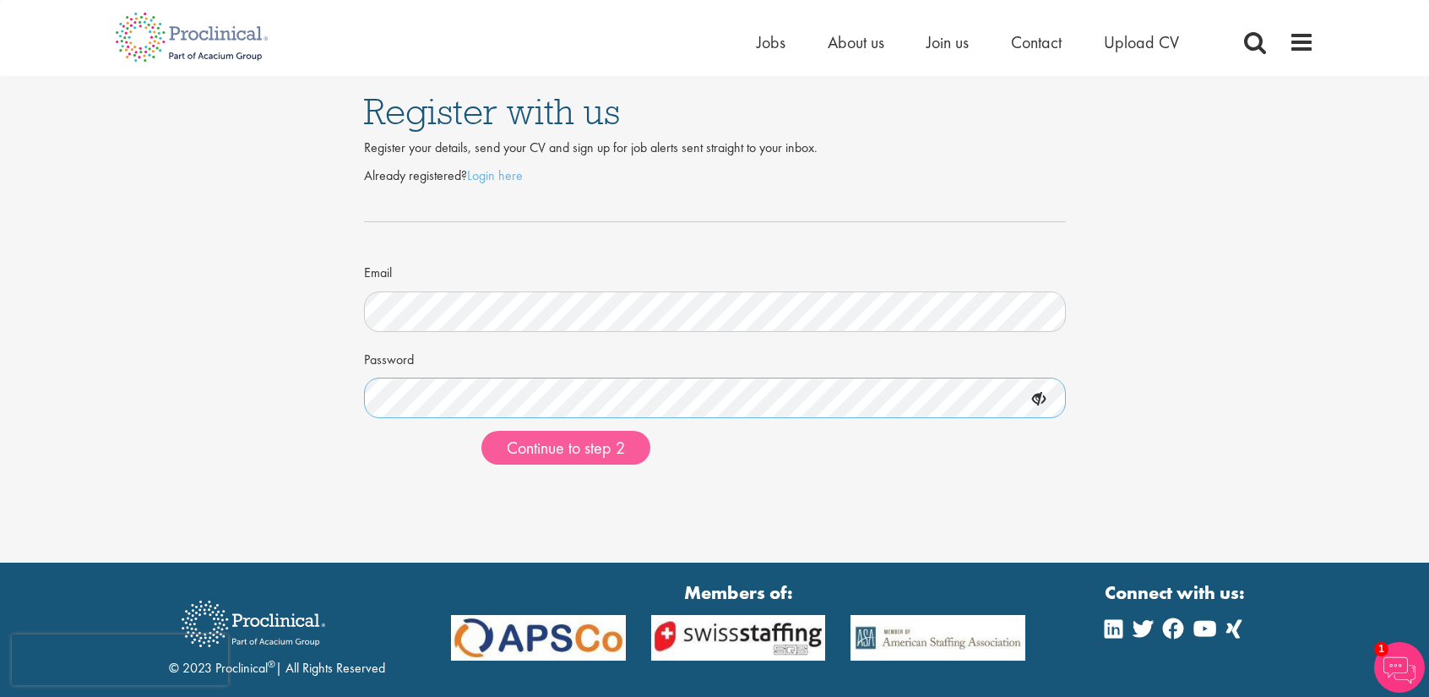
click at [481, 431] on button "Continue to step 2" at bounding box center [565, 448] width 169 height 34
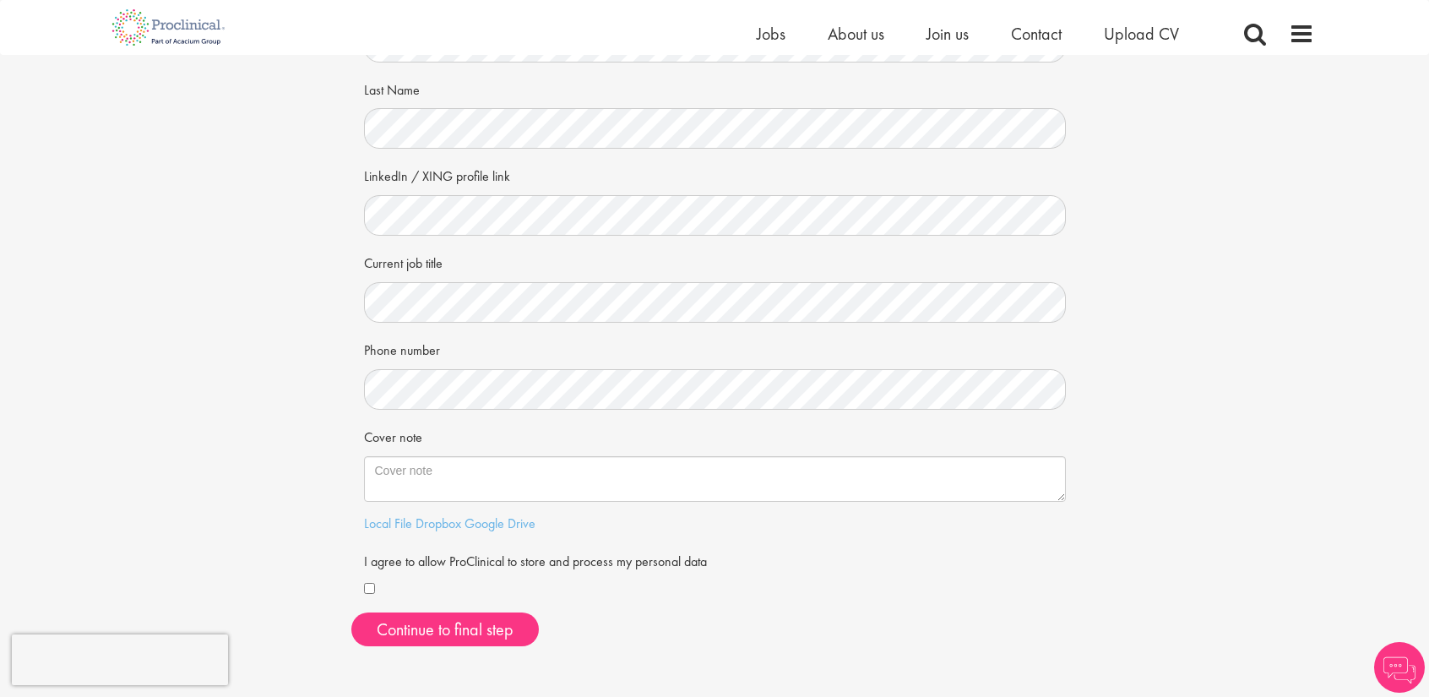
scroll to position [169, 0]
click at [367, 578] on div "I agree to allow ProClinical to store and process my personal data" at bounding box center [715, 573] width 702 height 54
click at [392, 620] on button "Continue to final step" at bounding box center [445, 628] width 188 height 34
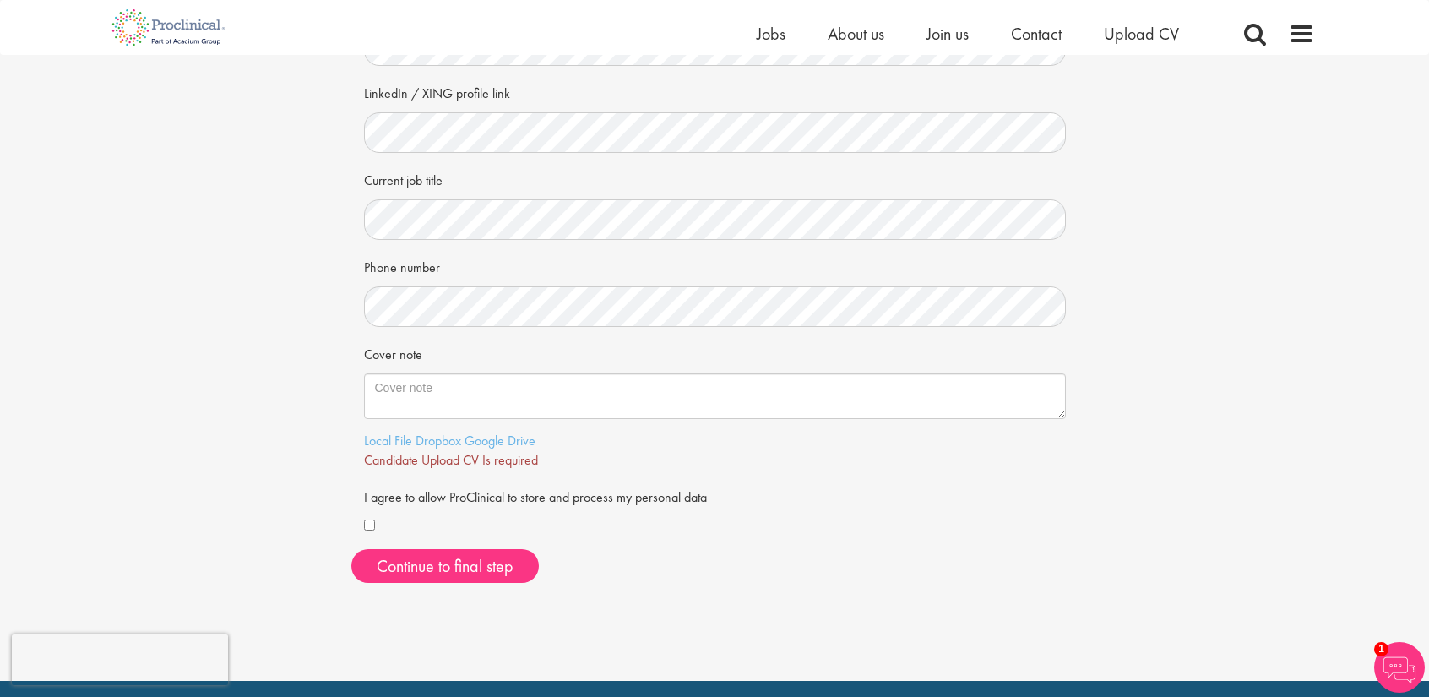
scroll to position [252, 0]
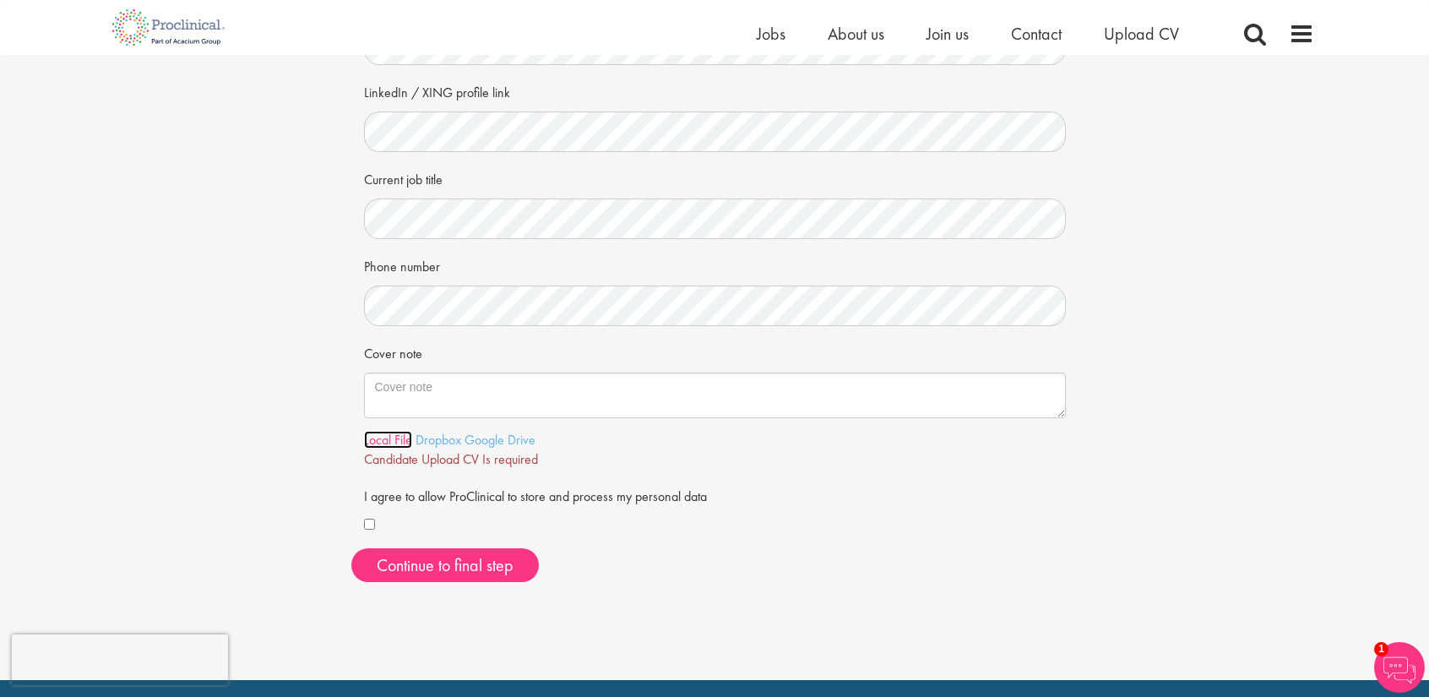
click at [399, 433] on link "Local File" at bounding box center [388, 440] width 48 height 18
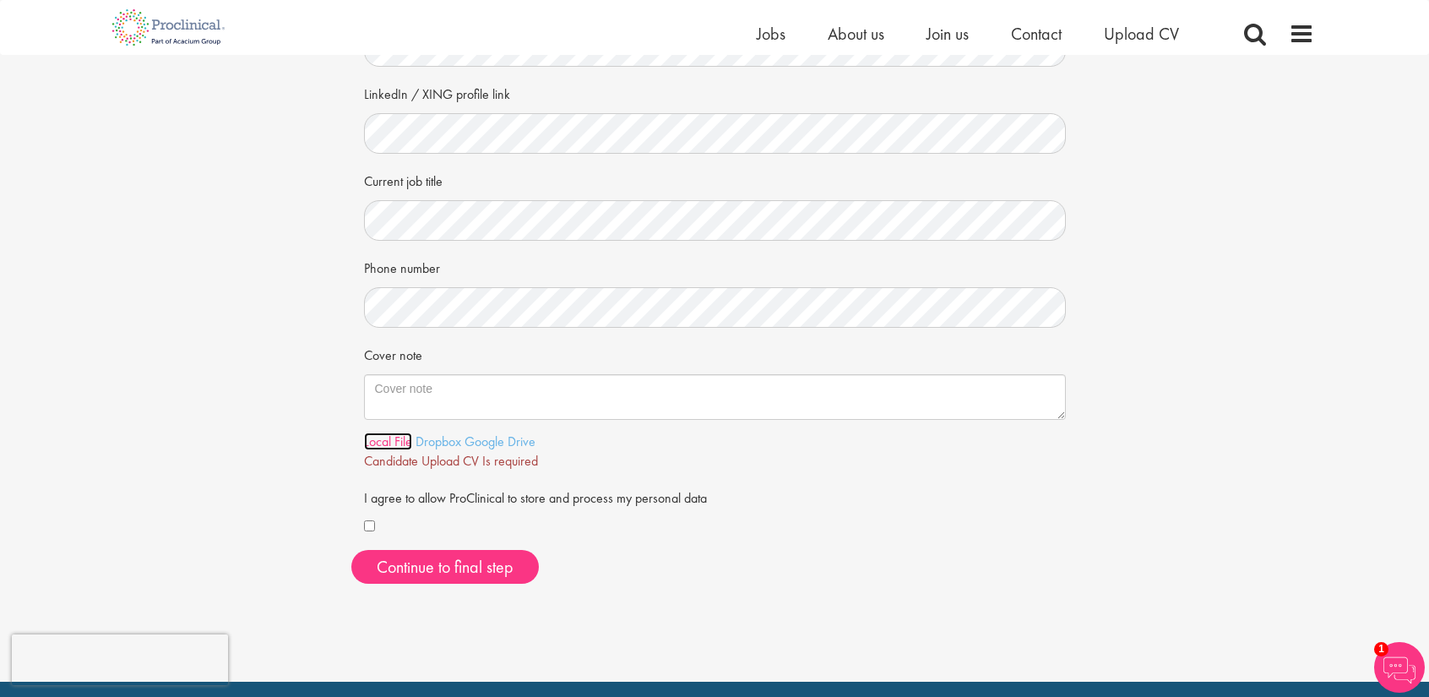
scroll to position [250, 0]
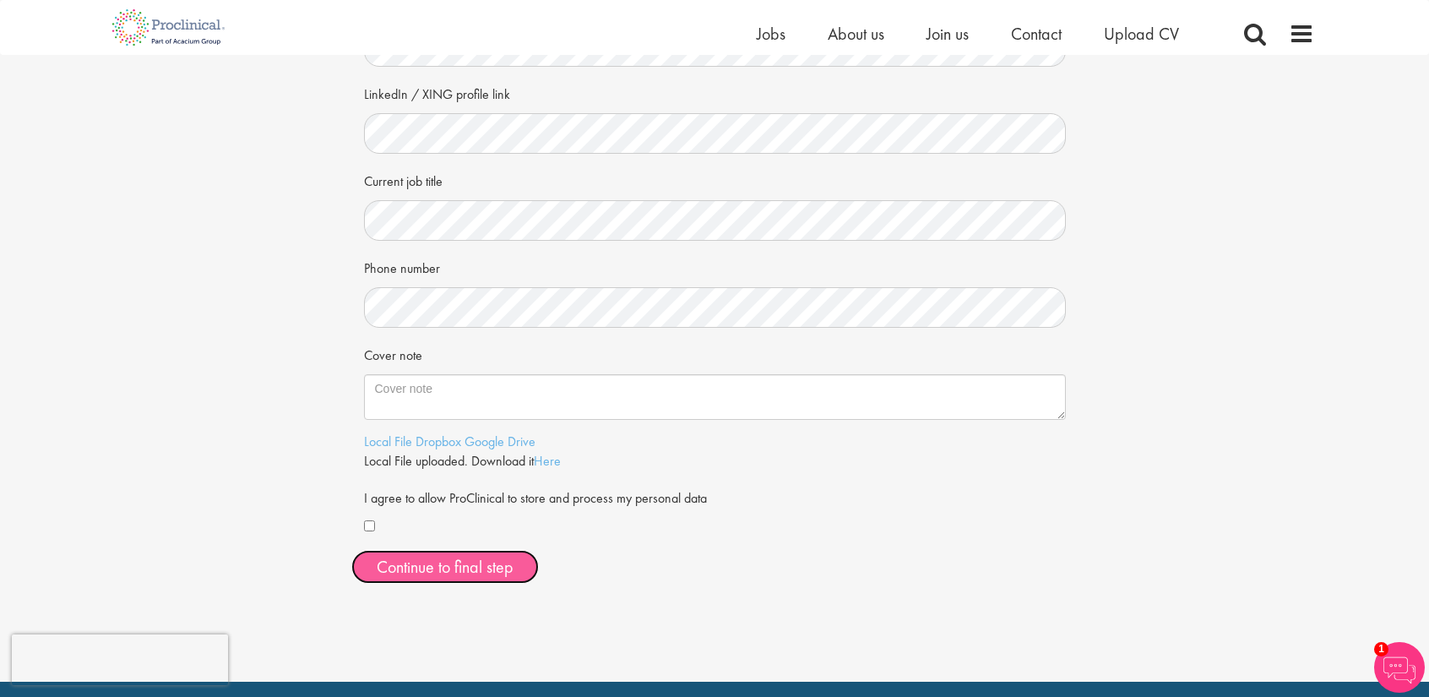
click at [457, 579] on button "Continue to final step" at bounding box center [445, 567] width 188 height 34
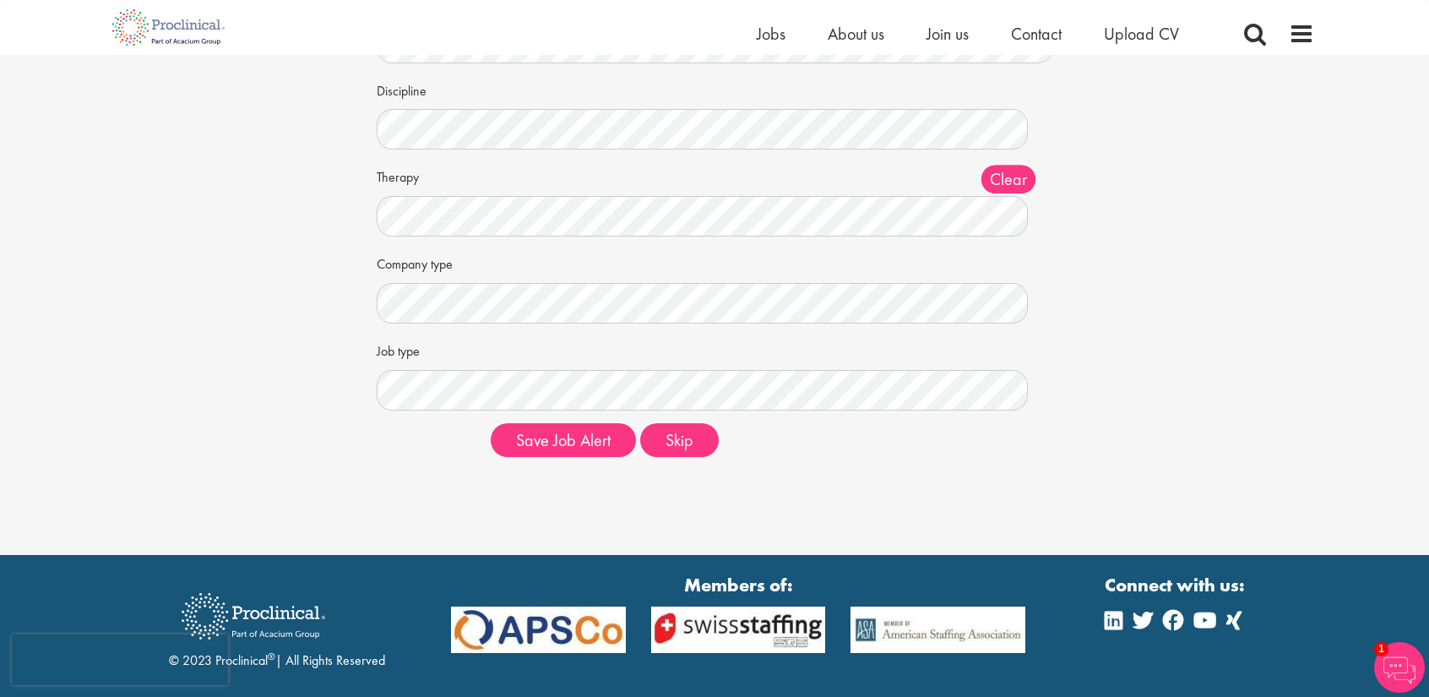
scroll to position [168, 0]
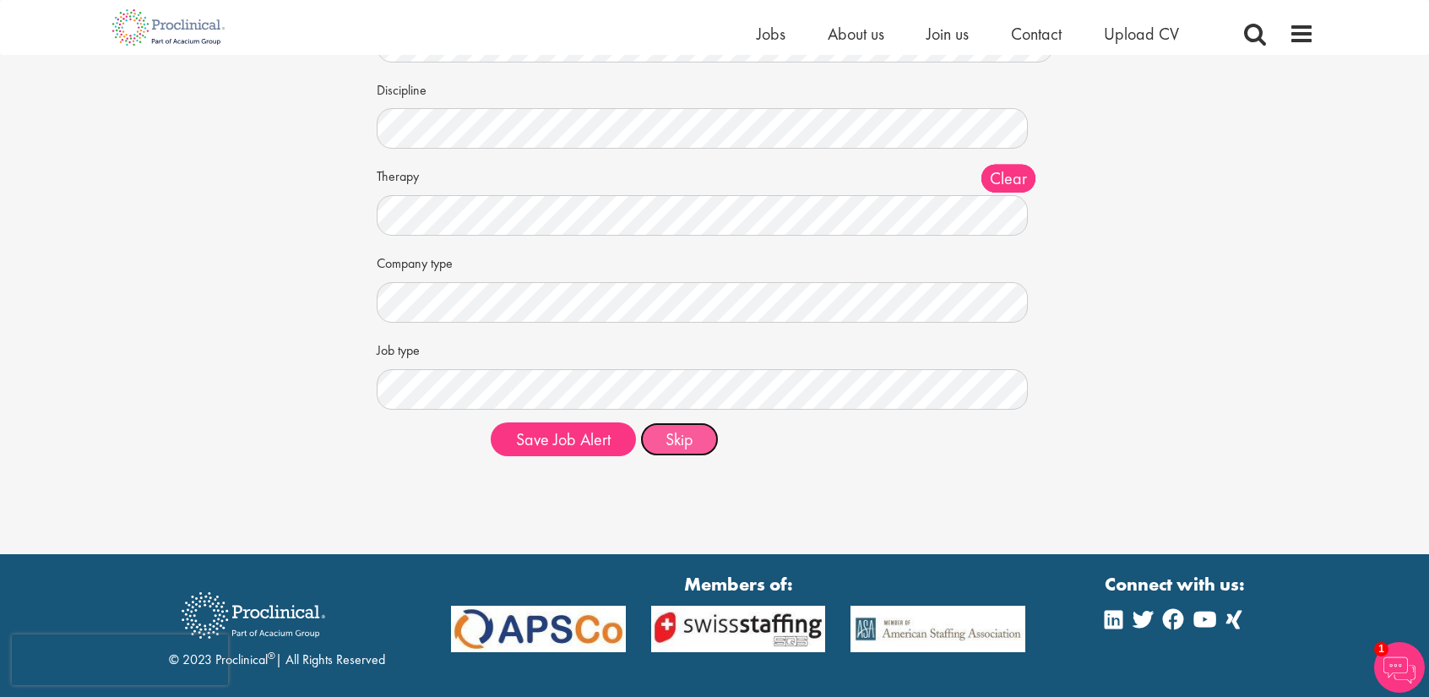
click at [658, 443] on button "Skip" at bounding box center [679, 439] width 79 height 34
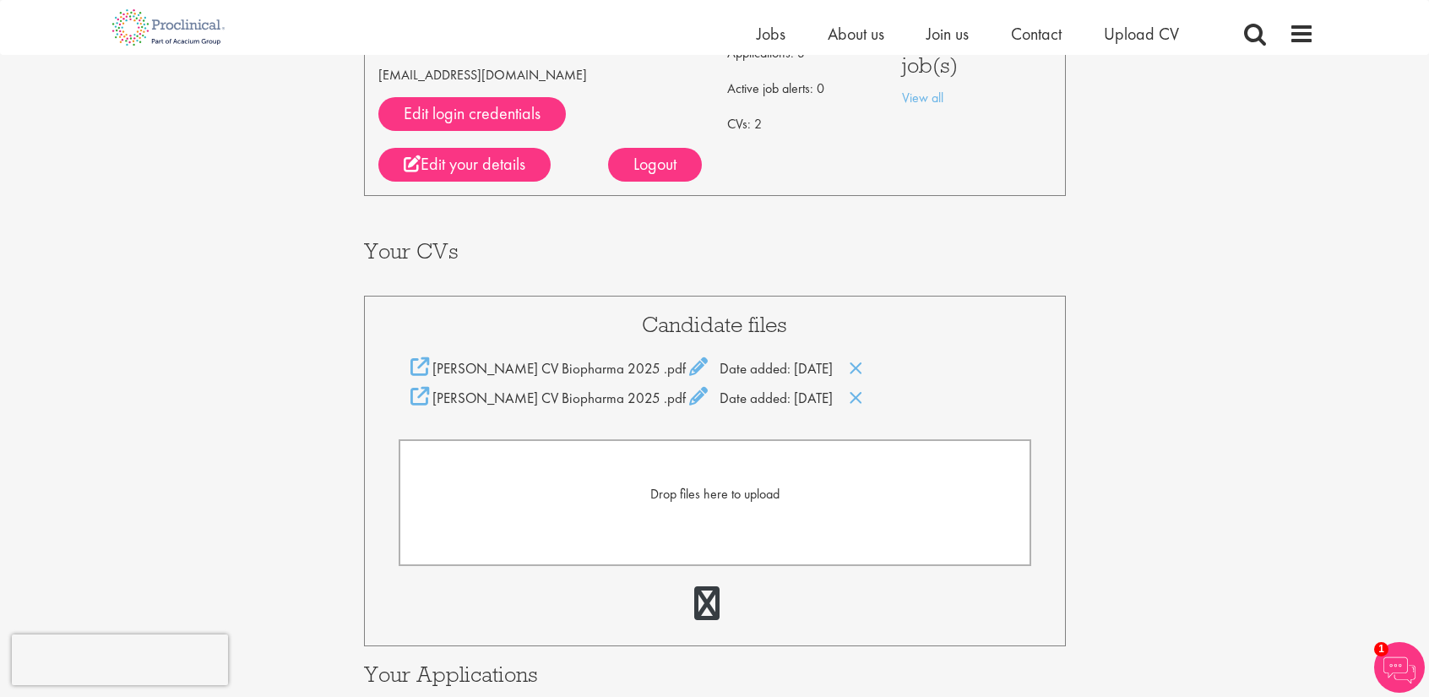
scroll to position [168, 0]
click at [849, 401] on icon at bounding box center [856, 396] width 14 height 19
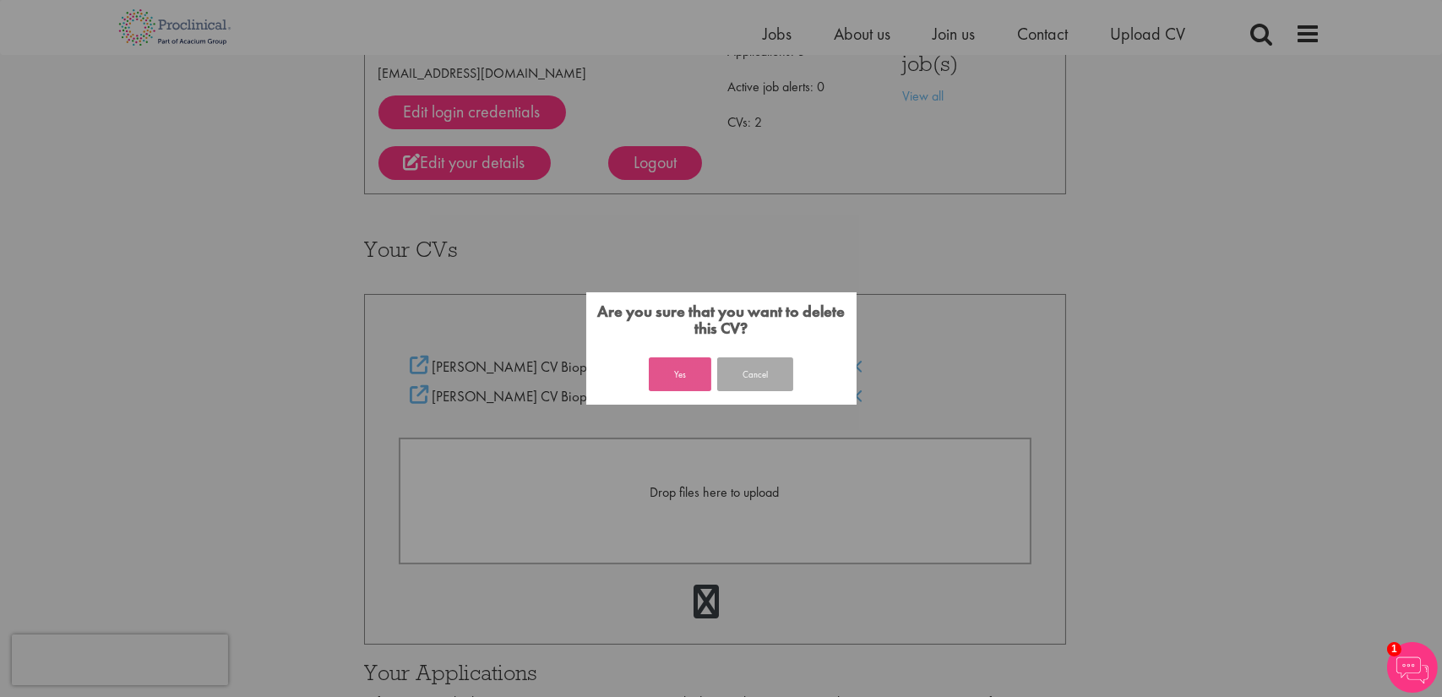
click at [676, 374] on button "Yes" at bounding box center [680, 374] width 63 height 34
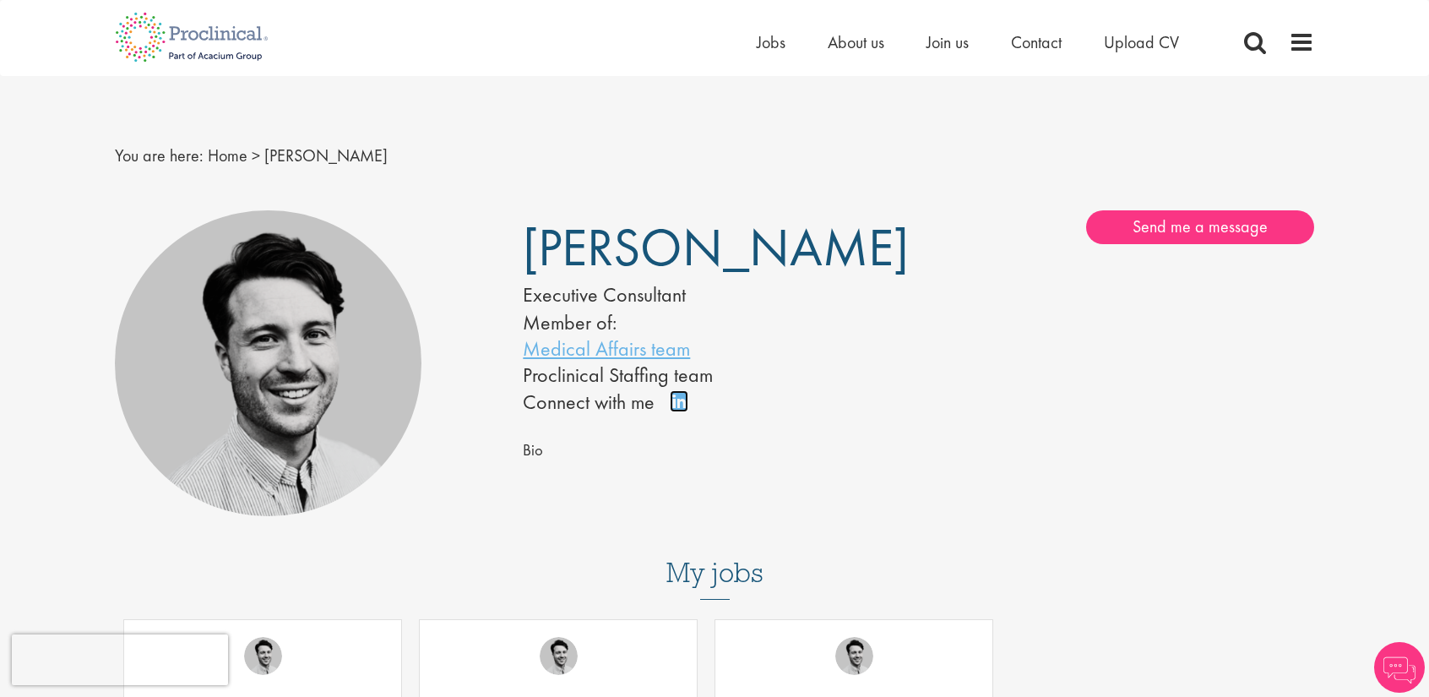
click at [674, 409] on link "Connect on LinkedIn" at bounding box center [685, 409] width 30 height 0
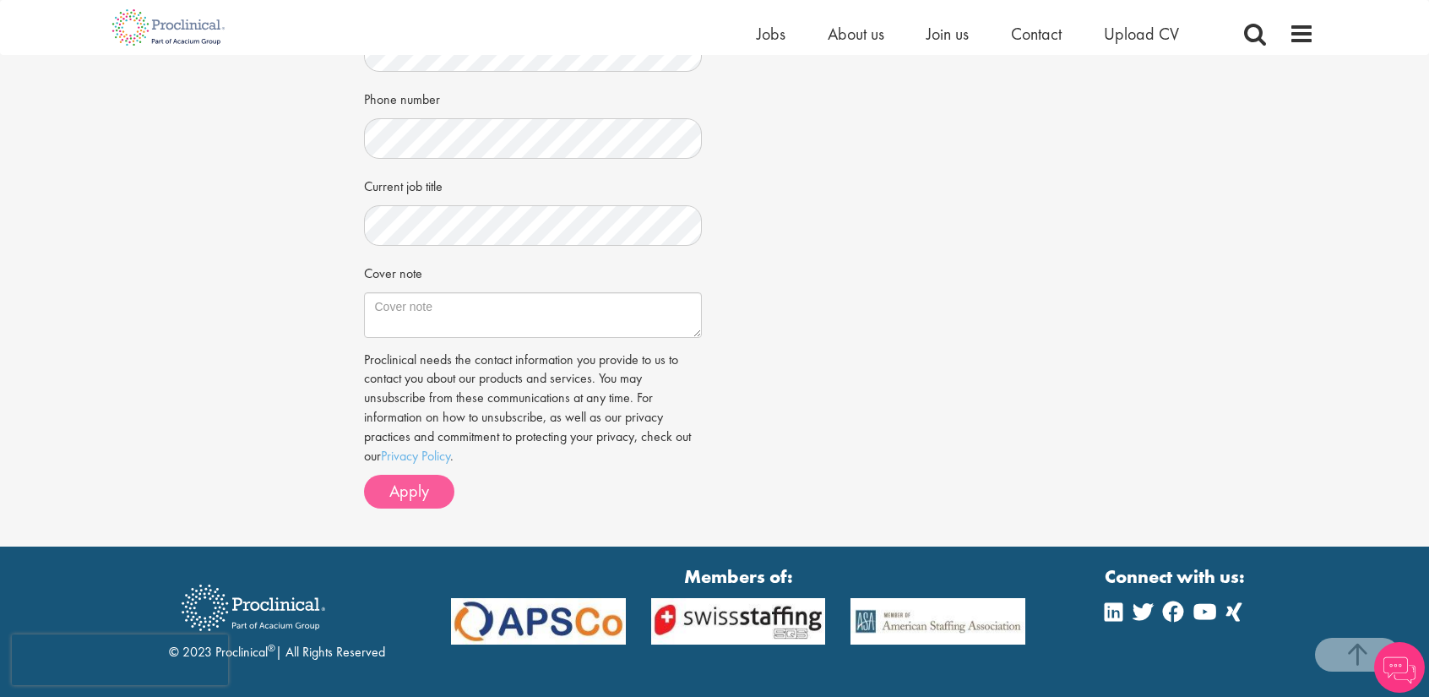
scroll to position [506, 0]
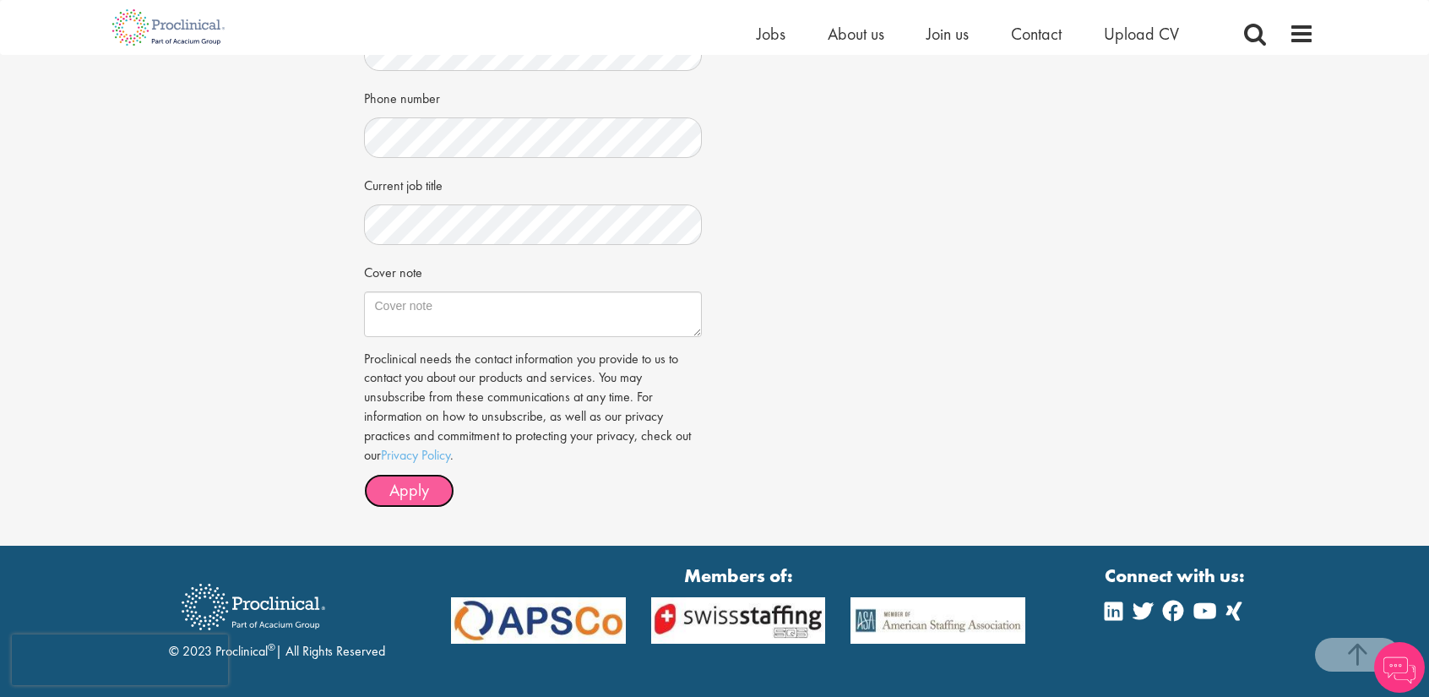
click at [403, 480] on span "Apply" at bounding box center [409, 490] width 40 height 22
